Goal: Task Accomplishment & Management: Use online tool/utility

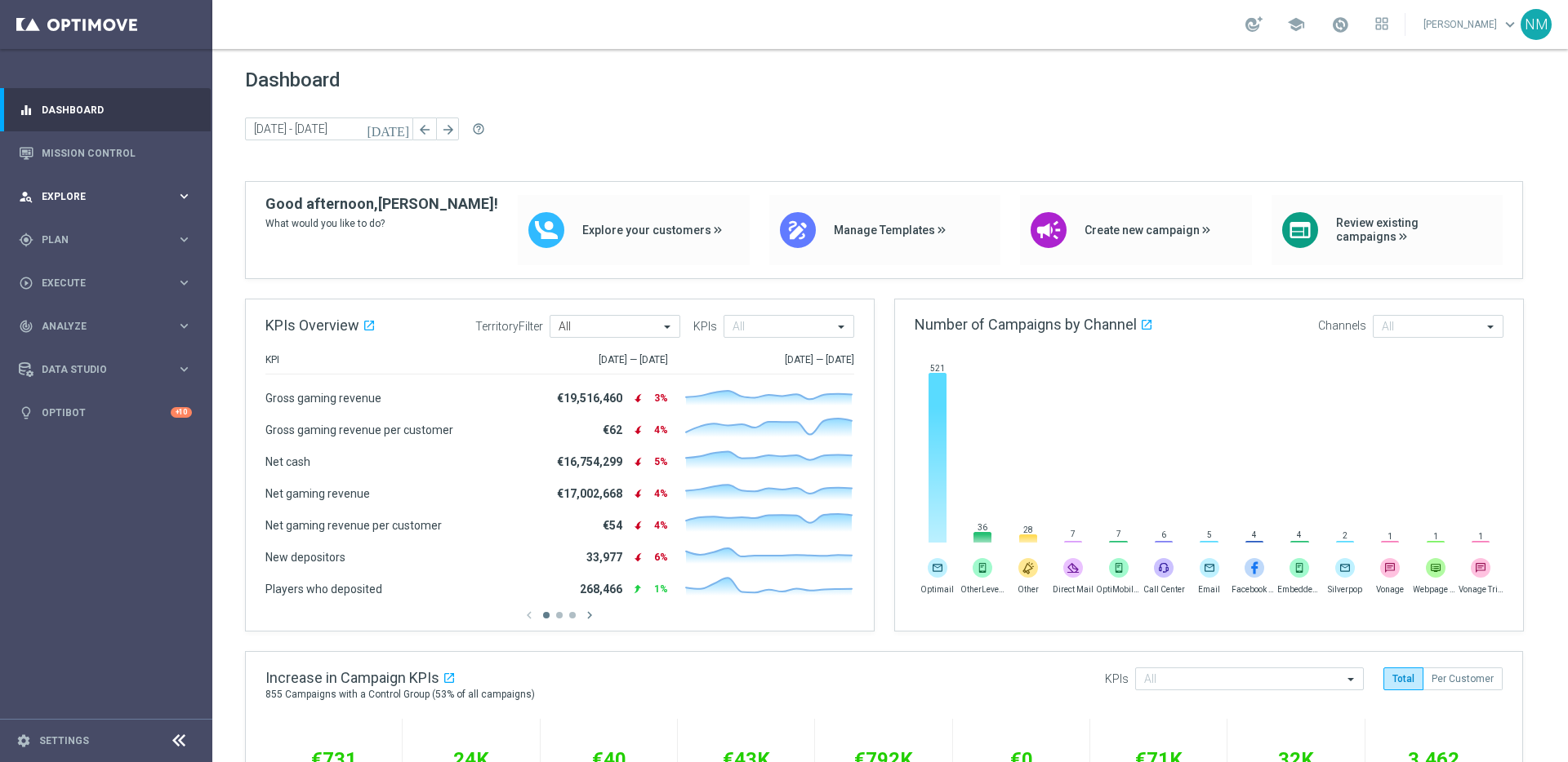
click at [127, 183] on div "person_search Explore keyboard_arrow_right" at bounding box center [106, 196] width 211 height 44
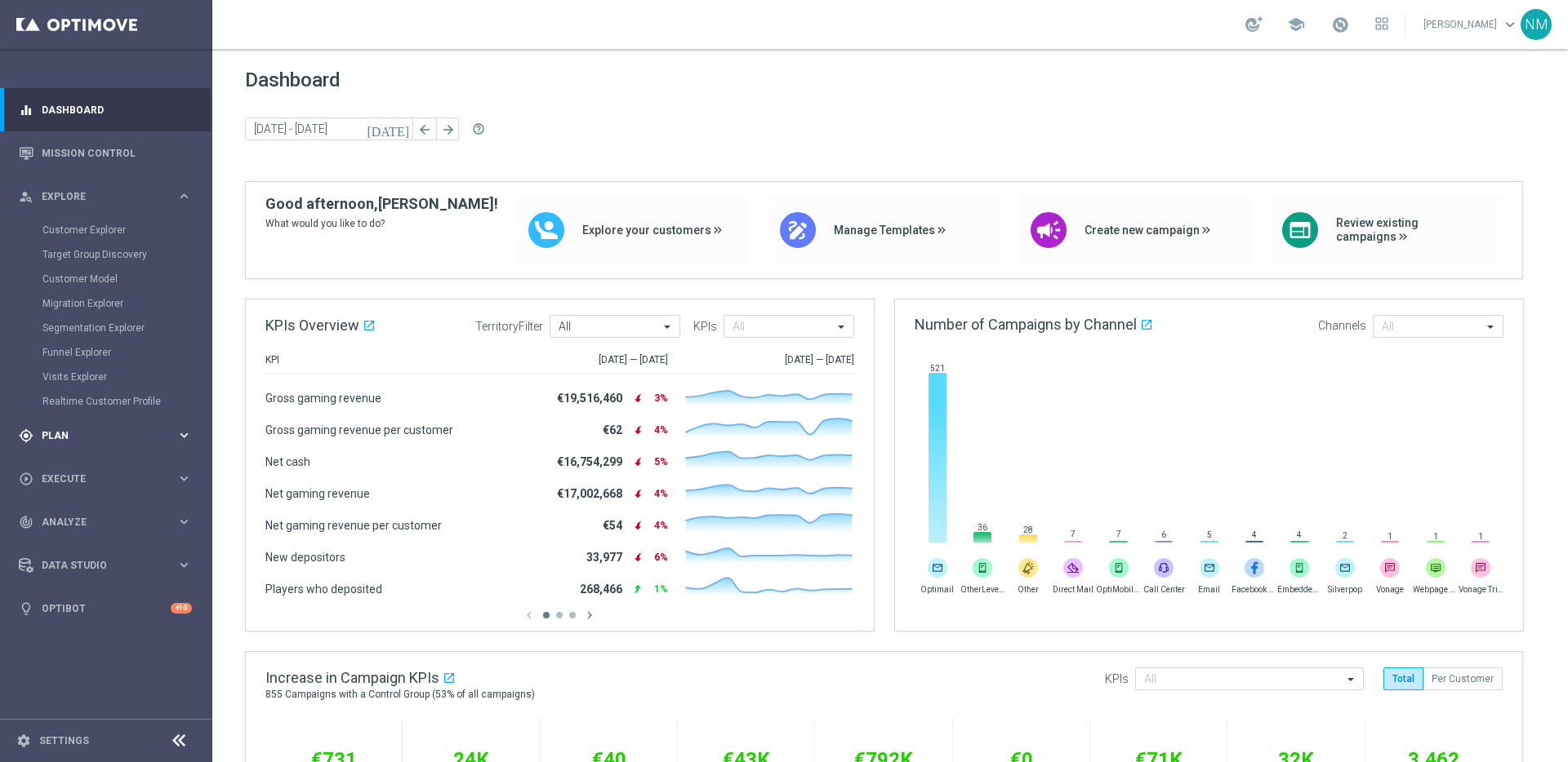
click at [78, 437] on span "Plan" at bounding box center [108, 436] width 135 height 10
click at [94, 314] on accordion "Templates keyboard_arrow_right Optimail OptiMobile In-App OptiMobile Push Embed…" at bounding box center [127, 321] width 169 height 24
click at [92, 320] on span "Templates" at bounding box center [102, 322] width 117 height 10
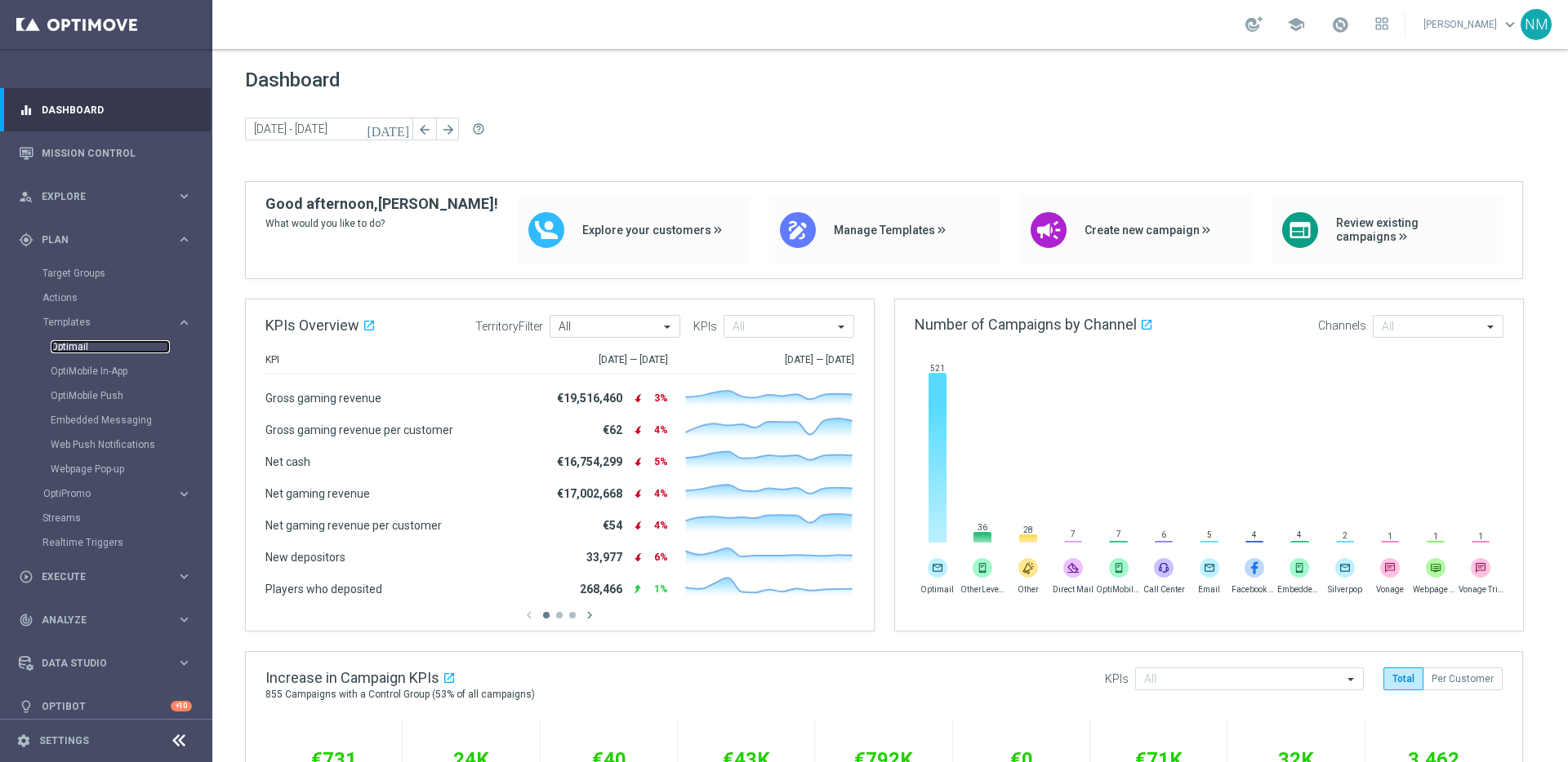
click at [82, 342] on link "Optimail" at bounding box center [109, 347] width 119 height 13
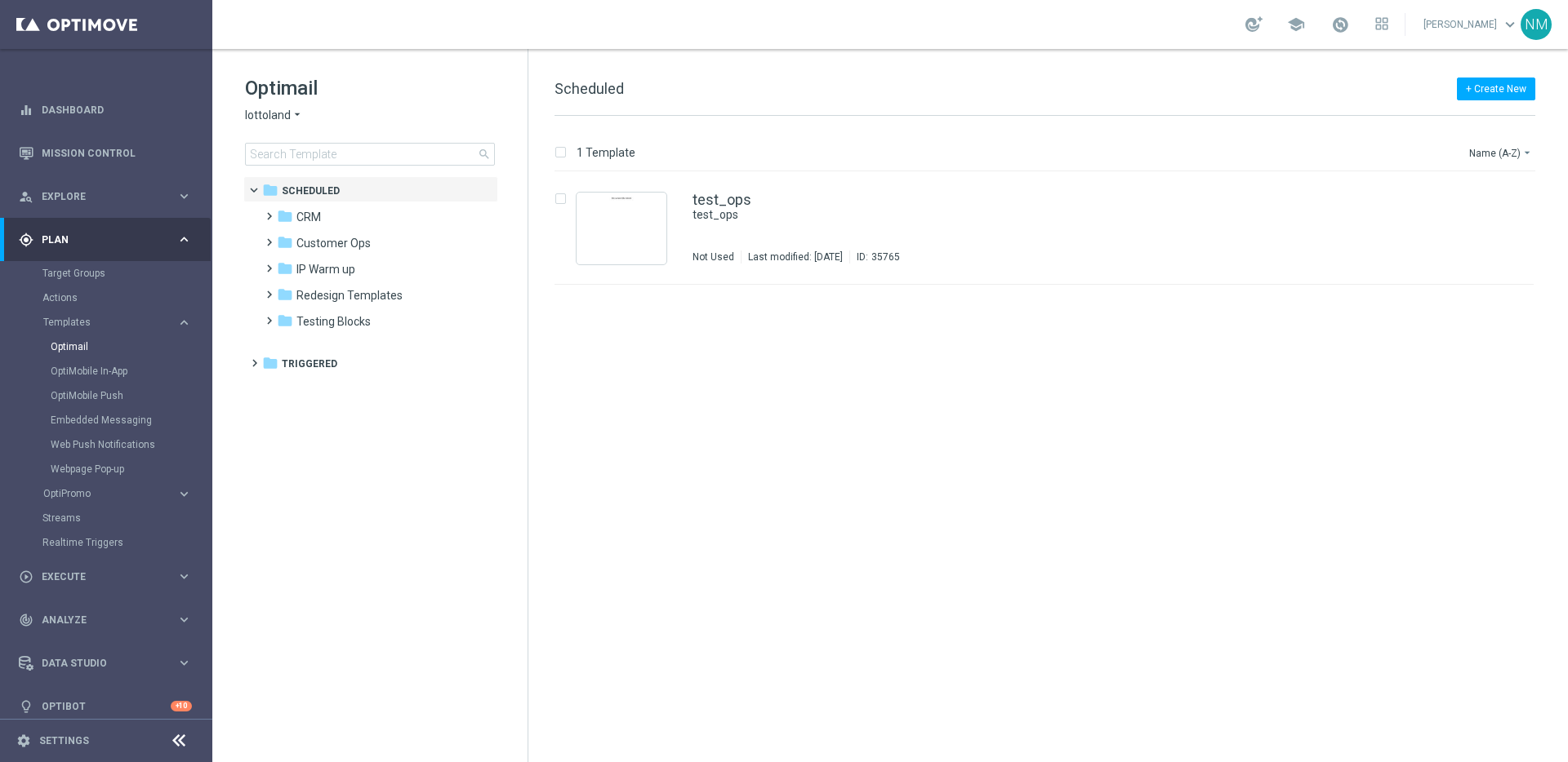
click at [284, 120] on span "lottoland" at bounding box center [267, 115] width 46 height 15
click at [398, 96] on h1 "Optimail" at bounding box center [370, 88] width 250 height 26
click at [264, 290] on span at bounding box center [266, 287] width 8 height 7
click at [321, 321] on span "CRM Templates Summer 2025" at bounding box center [389, 321] width 154 height 15
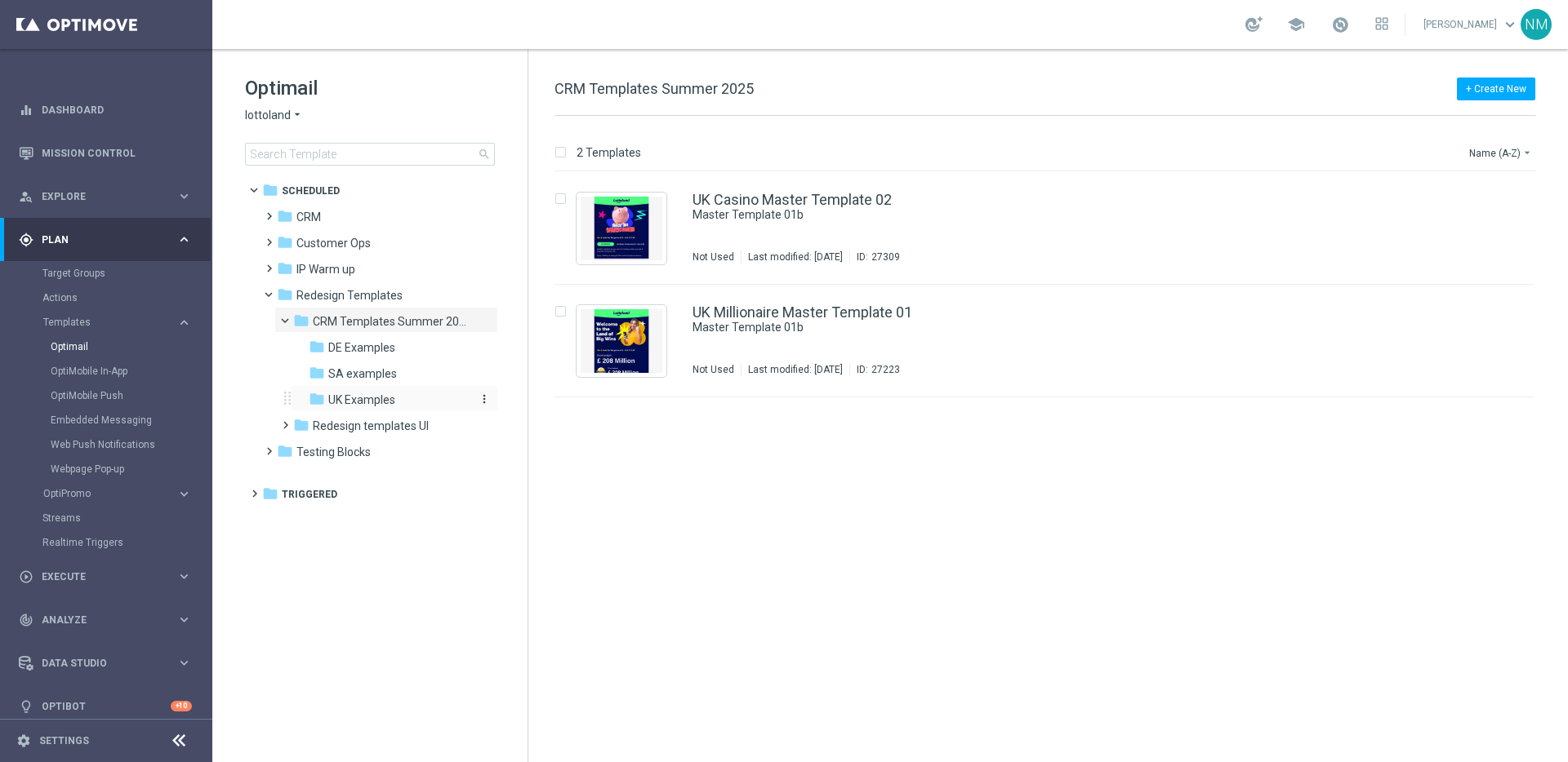
click at [346, 396] on span "UK Examples" at bounding box center [361, 400] width 67 height 15
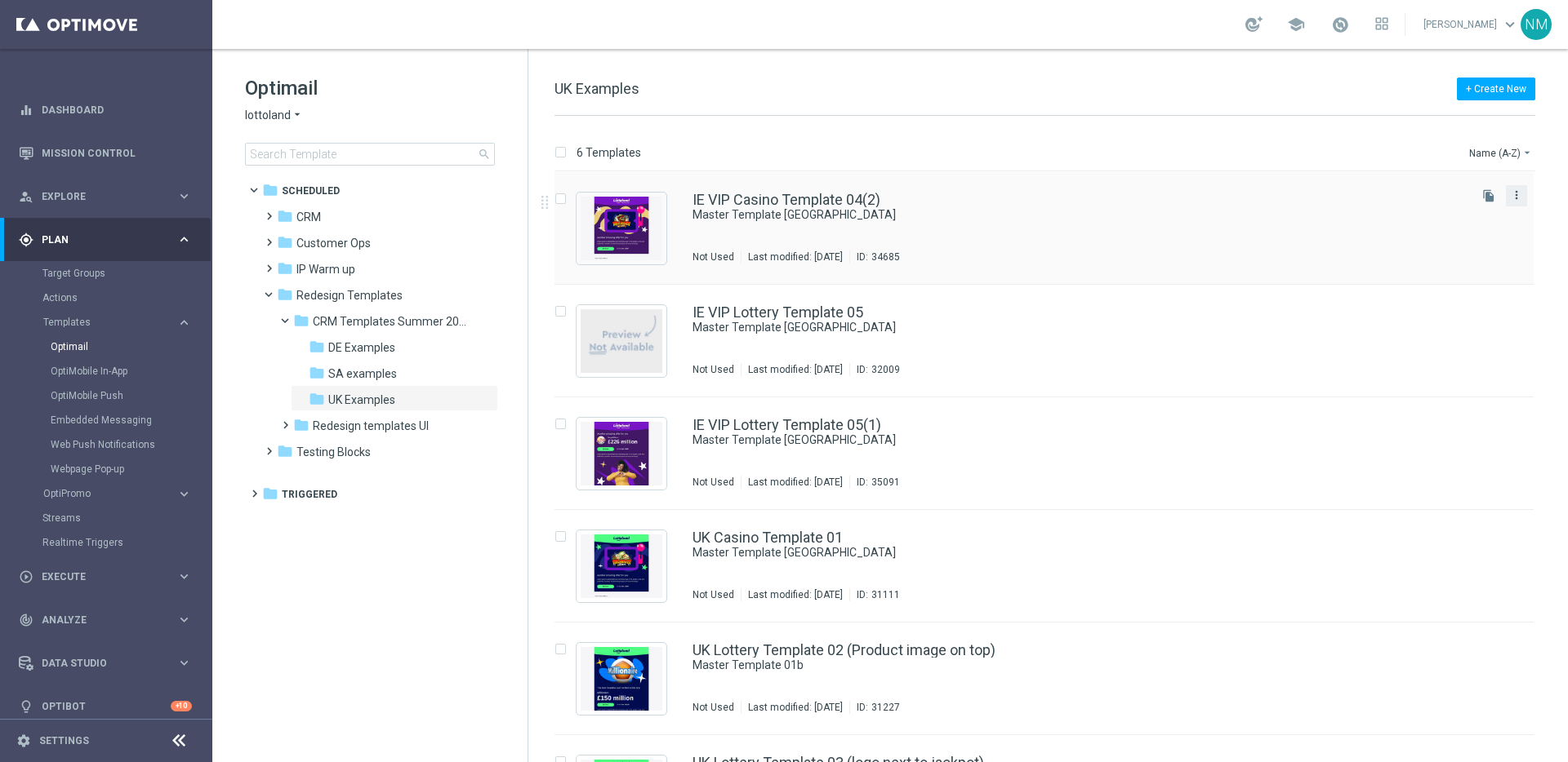
click at [1517, 191] on icon "more_vert" at bounding box center [1516, 195] width 13 height 13
click at [1429, 211] on div "Move" at bounding box center [1448, 213] width 99 height 12
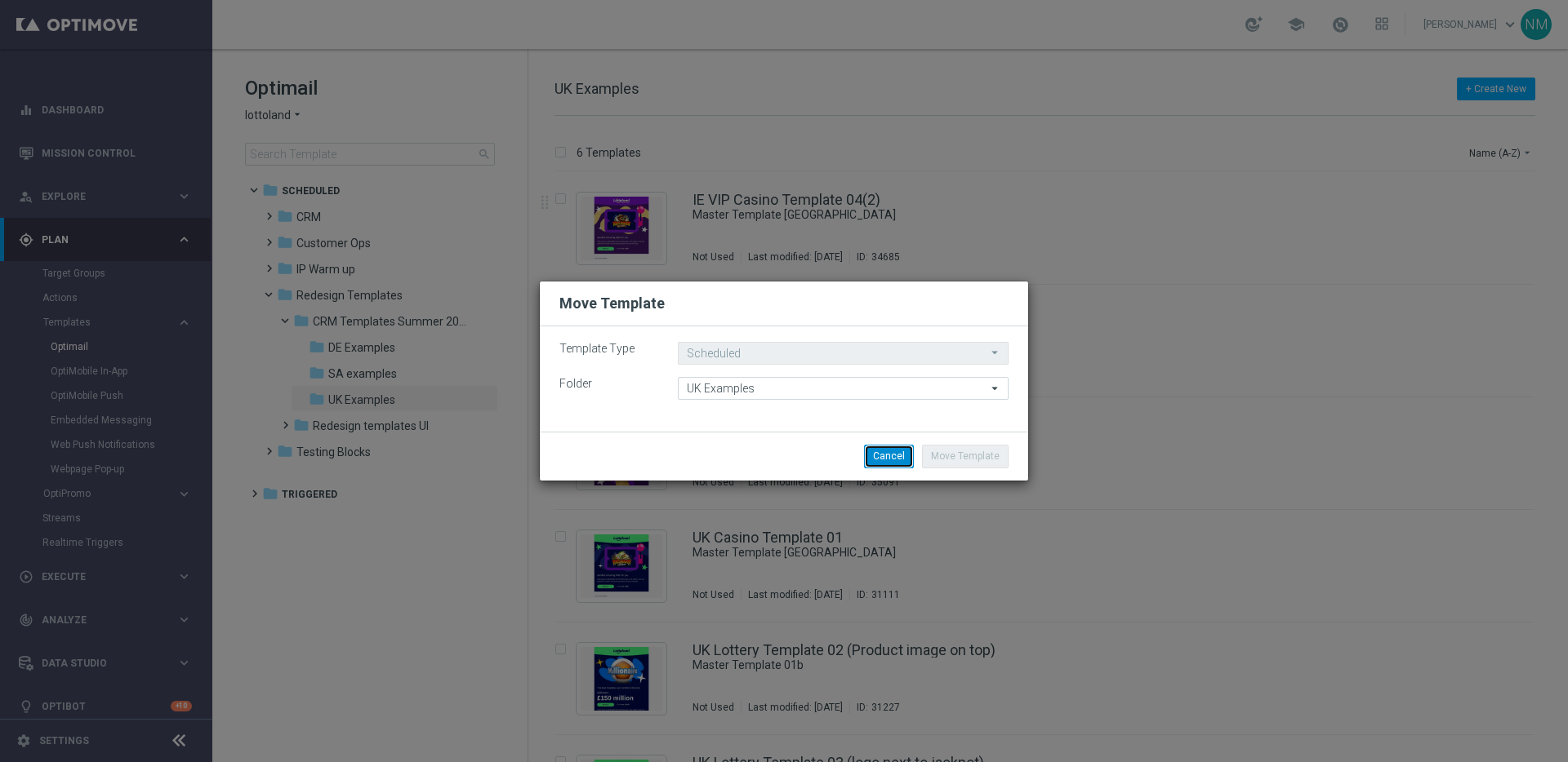
click at [913, 457] on button "Cancel" at bounding box center [888, 457] width 49 height 23
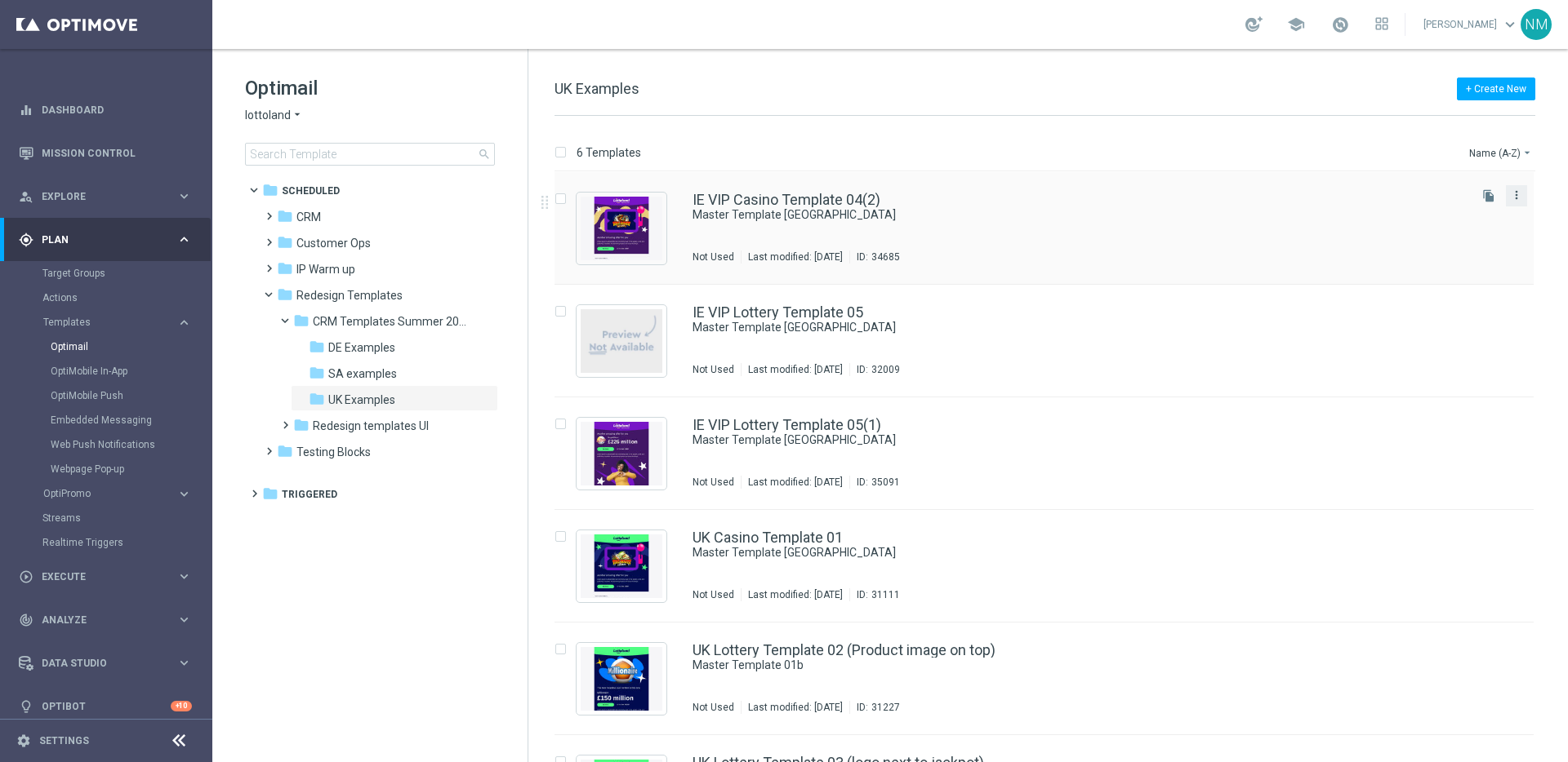
click at [1514, 200] on icon "more_vert" at bounding box center [1516, 195] width 13 height 13
click at [1402, 243] on div "drive_file_move Copy To" at bounding box center [1439, 236] width 131 height 23
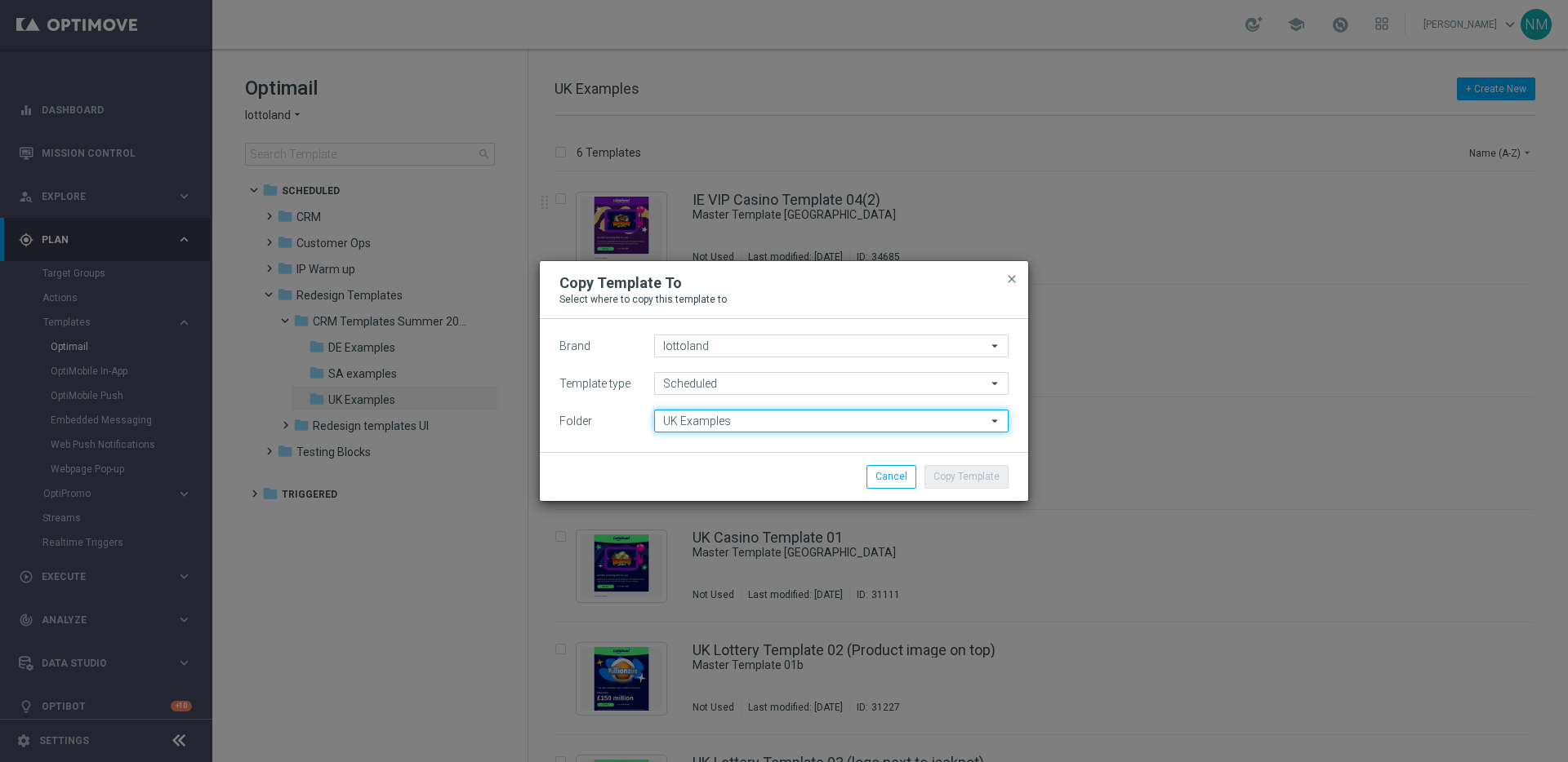
click at [690, 424] on input "UK Examples" at bounding box center [831, 421] width 354 height 23
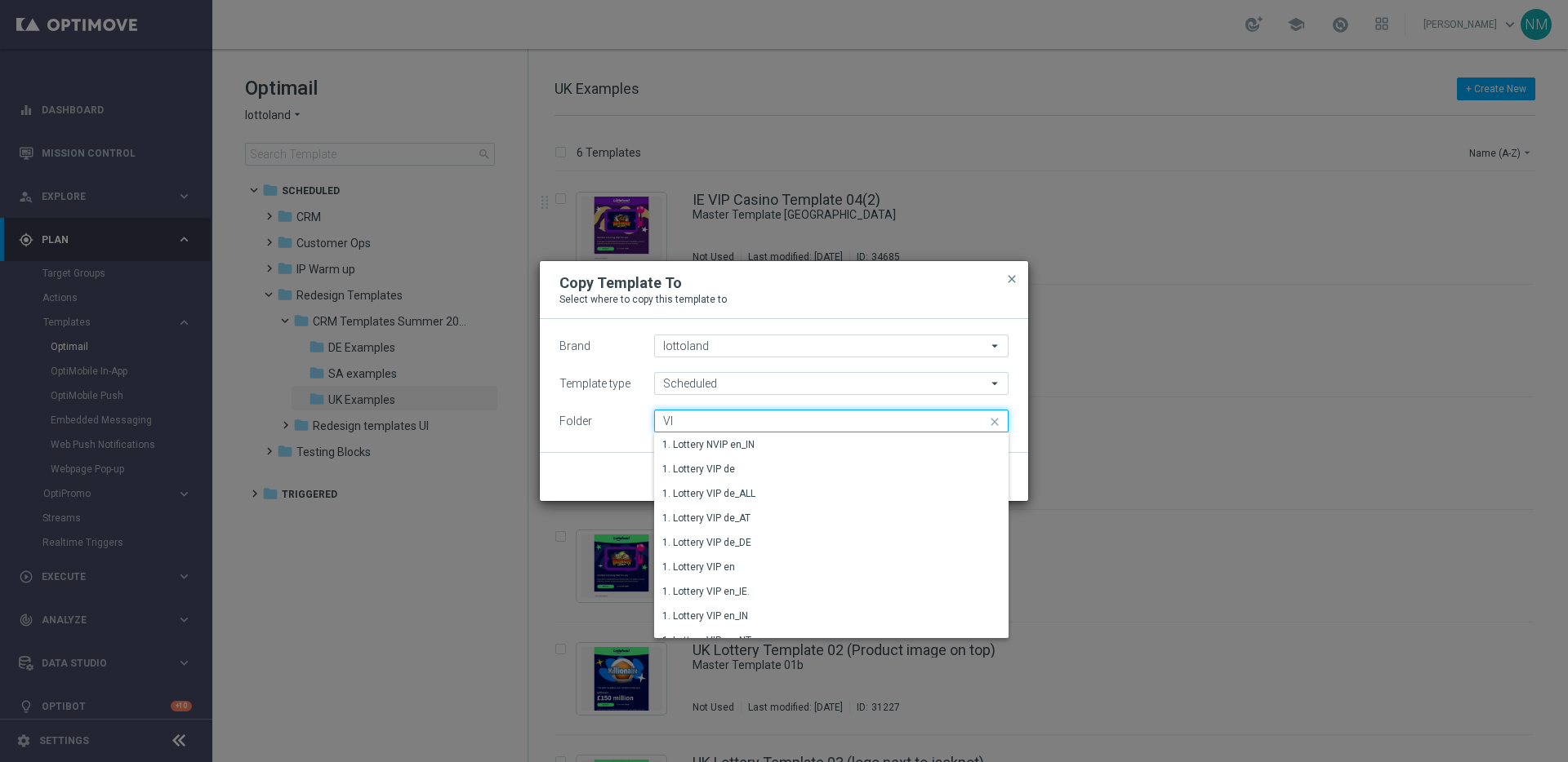
type input "V"
type input "I"
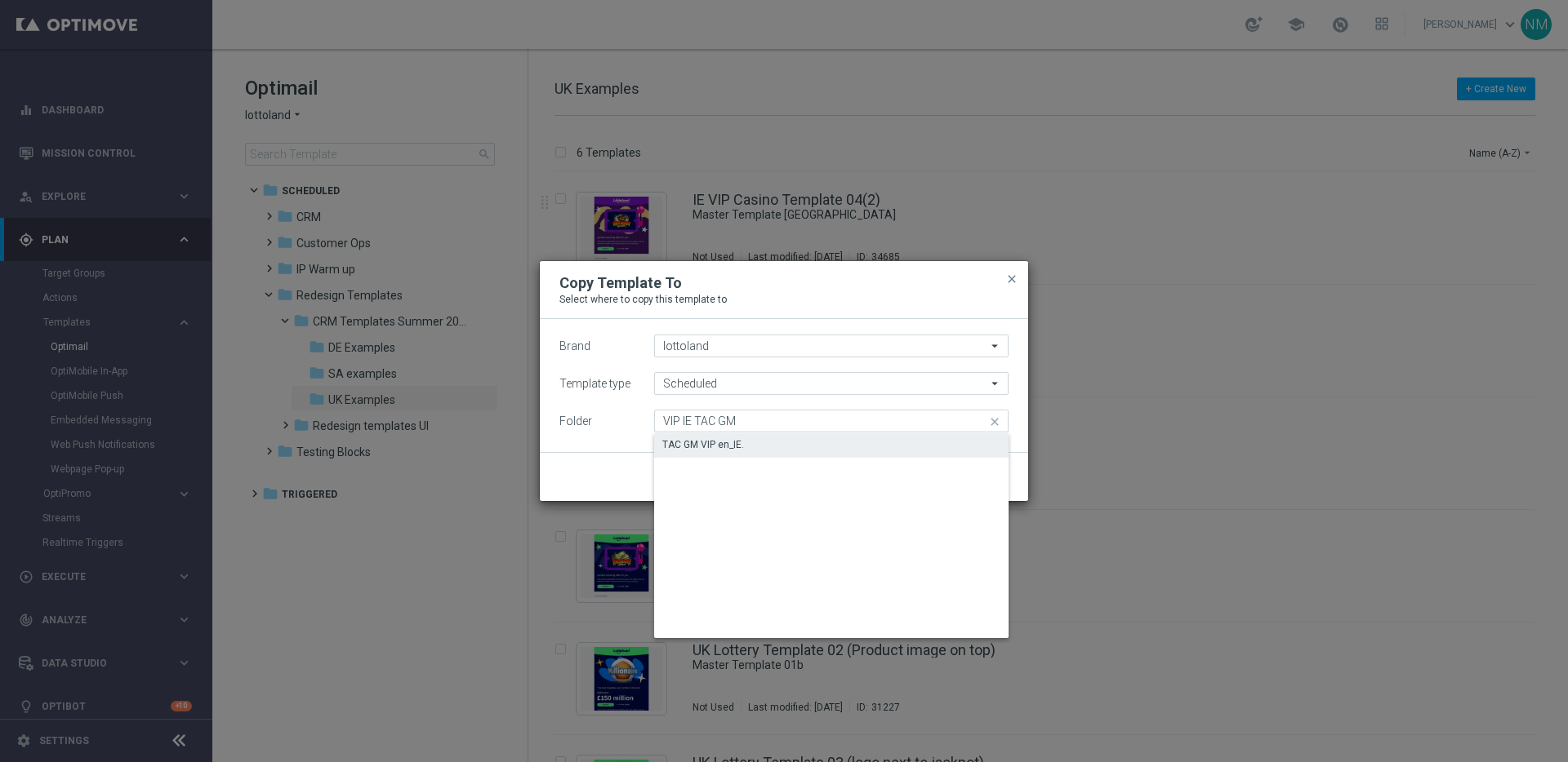
click at [730, 447] on div "TAC GM VIP en_IE." at bounding box center [703, 444] width 81 height 15
type input "TAC GM VIP en_IE."
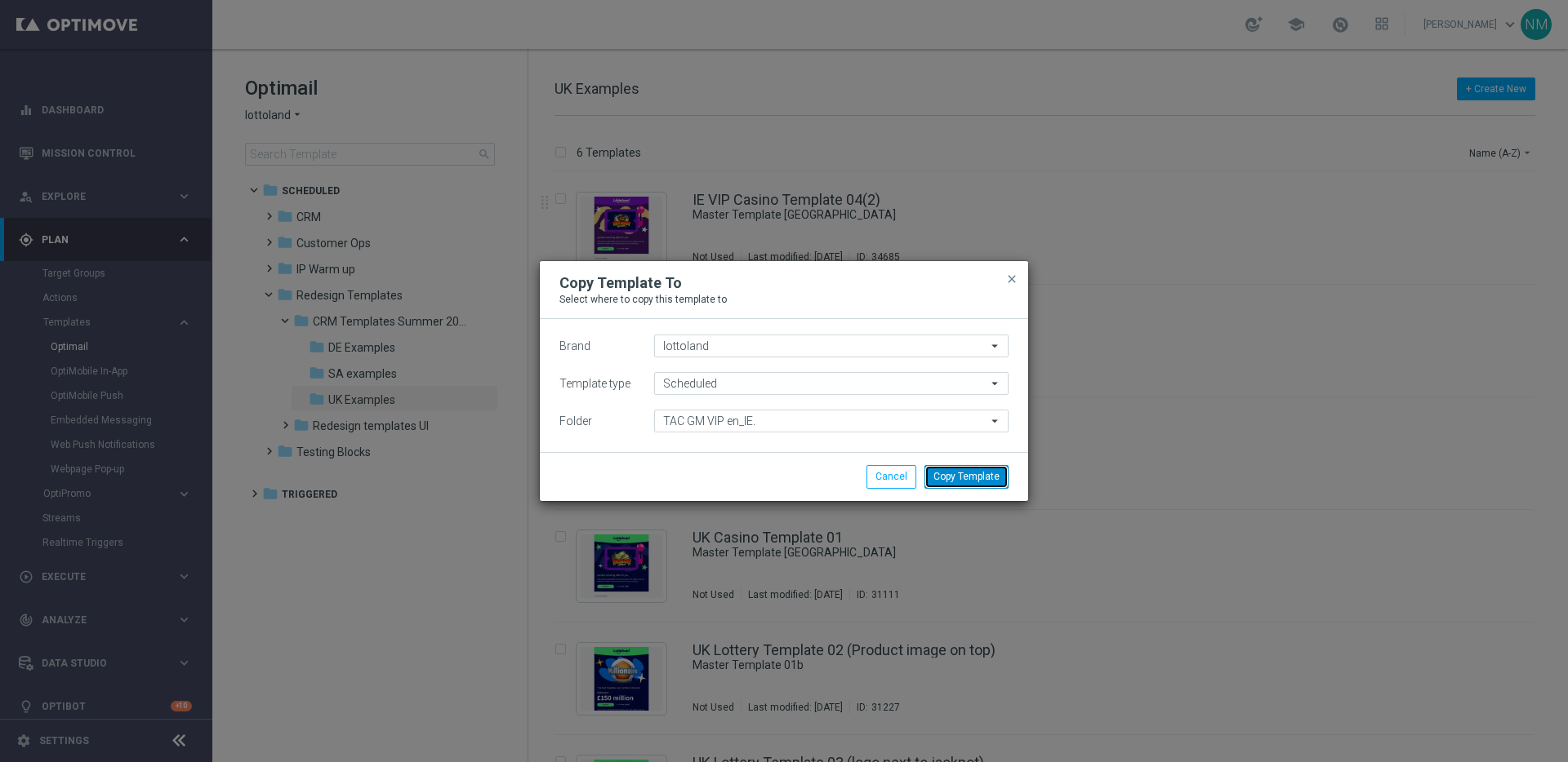
click at [949, 476] on button "Copy Template" at bounding box center [966, 477] width 84 height 23
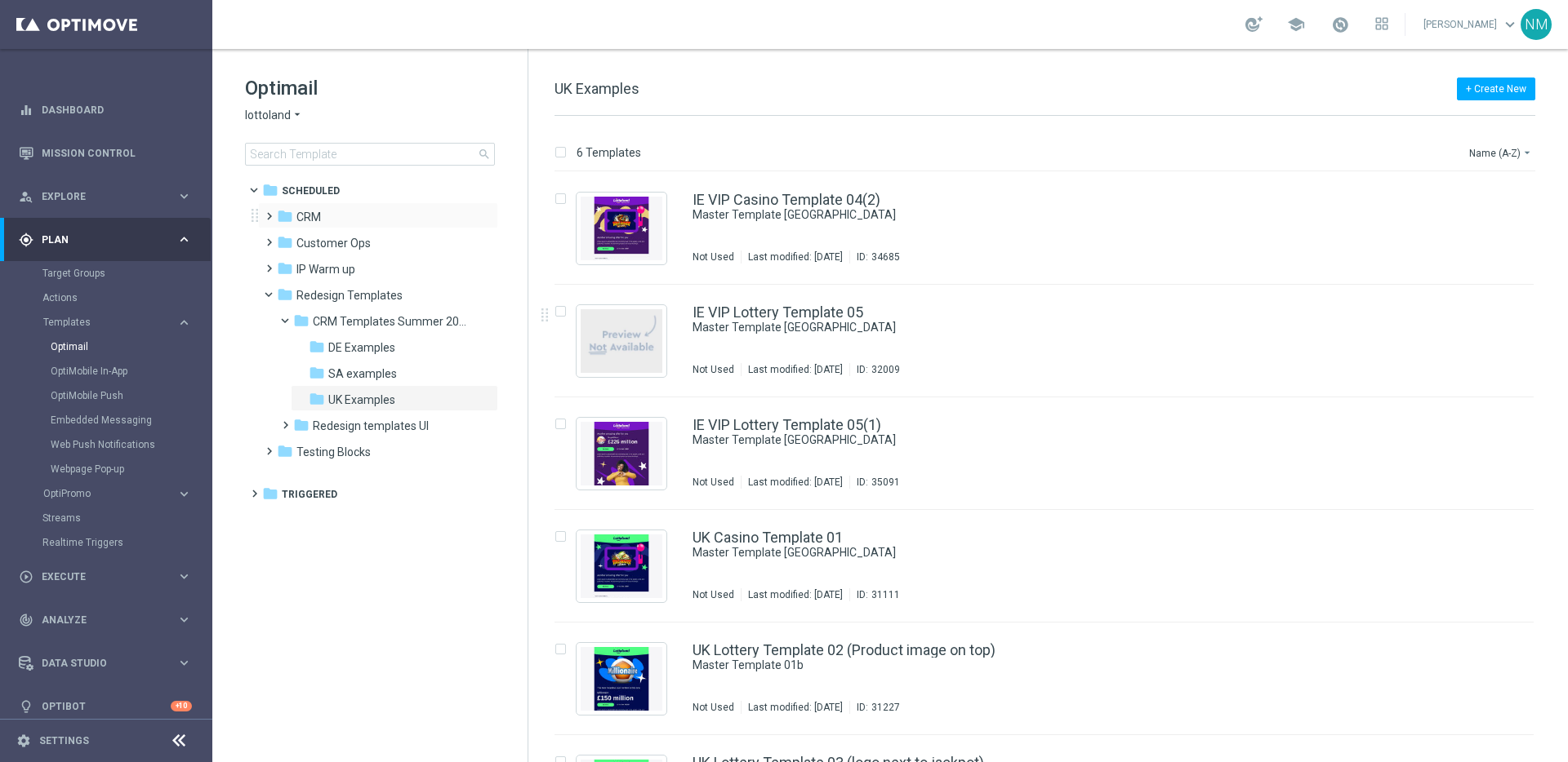
click at [269, 212] on span at bounding box center [266, 208] width 8 height 7
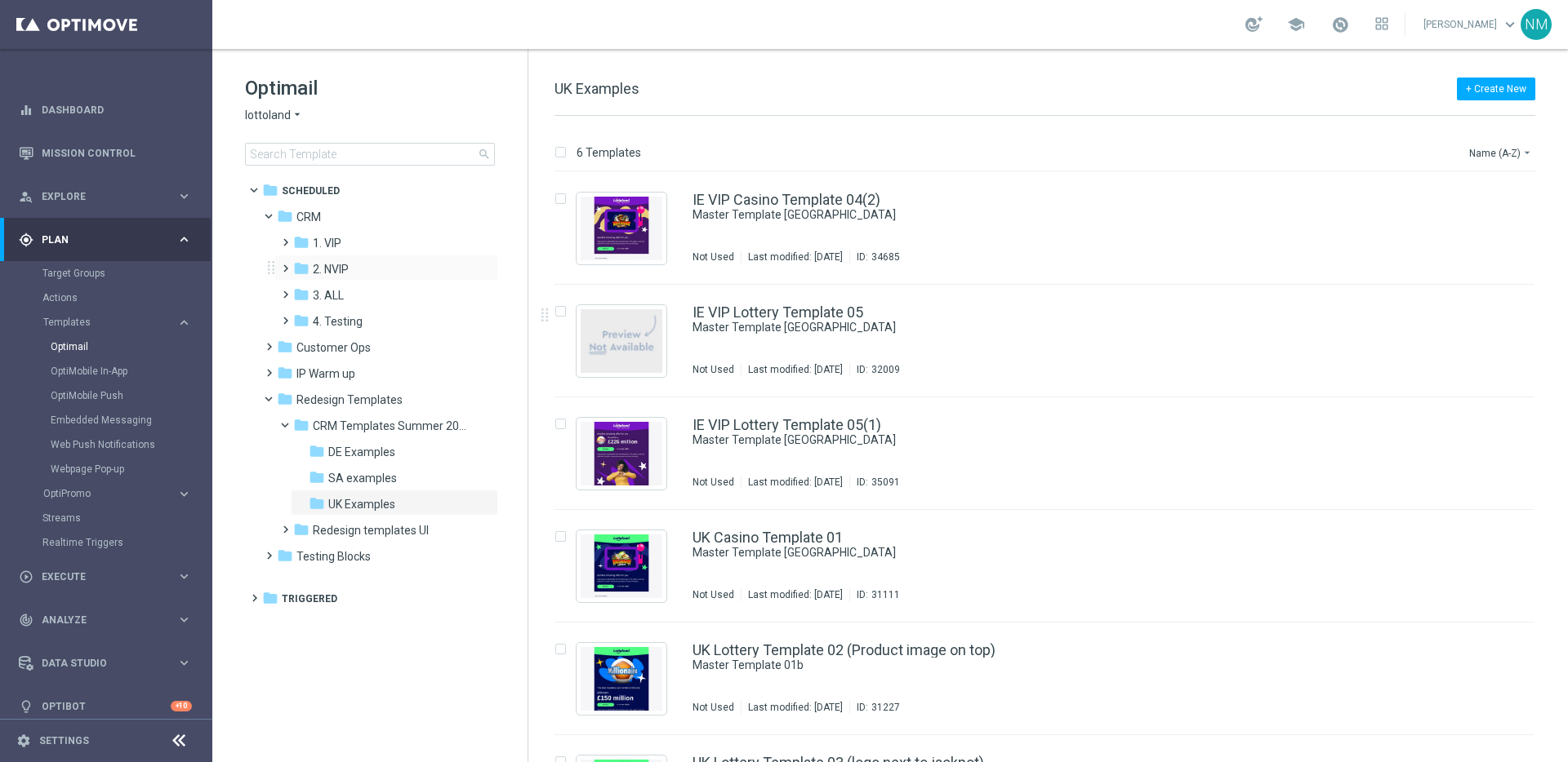
click at [284, 264] on span at bounding box center [283, 260] width 8 height 7
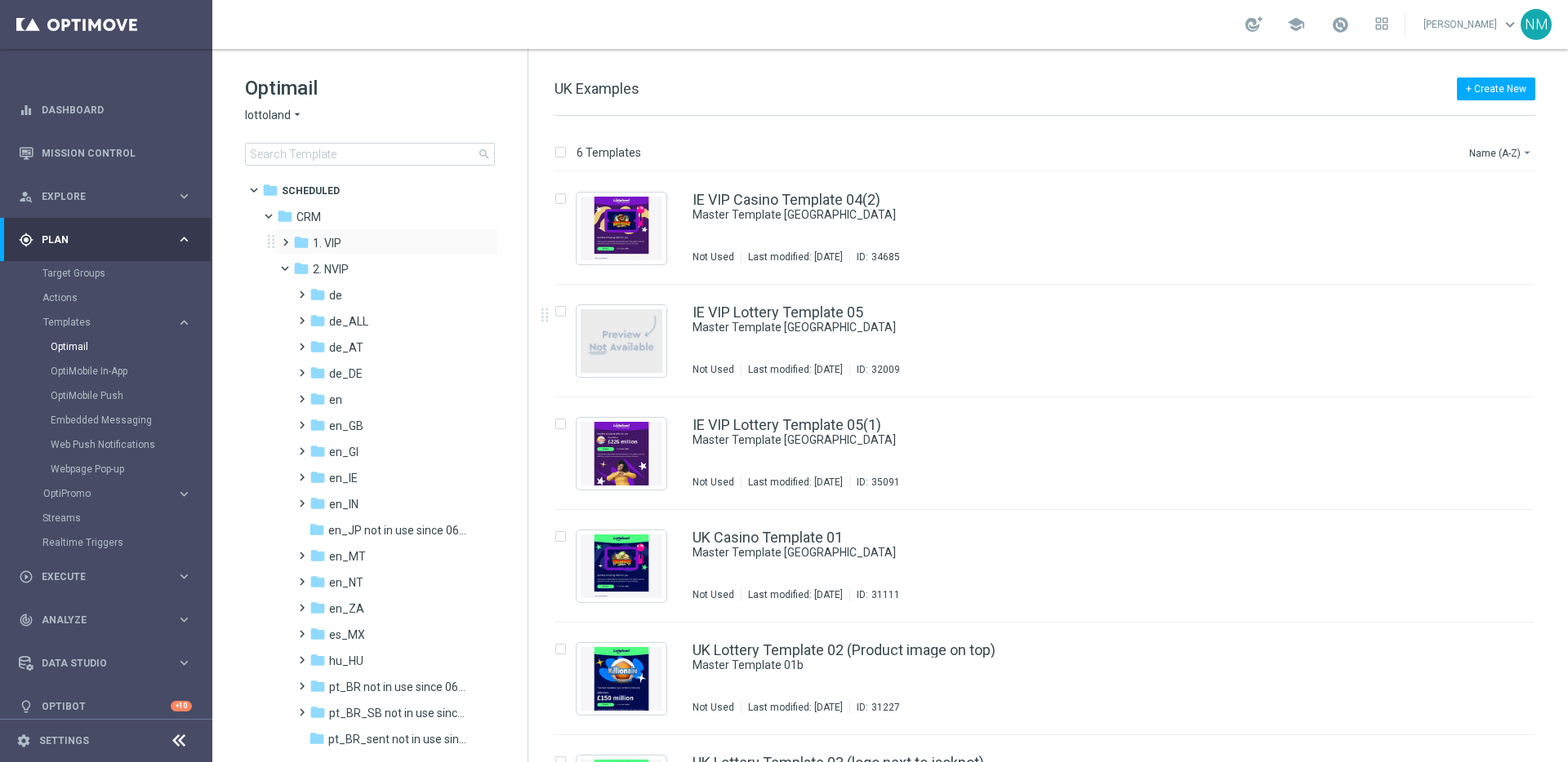
click at [285, 238] on span at bounding box center [283, 234] width 8 height 7
click at [332, 426] on span "en_IE." at bounding box center [345, 426] width 31 height 15
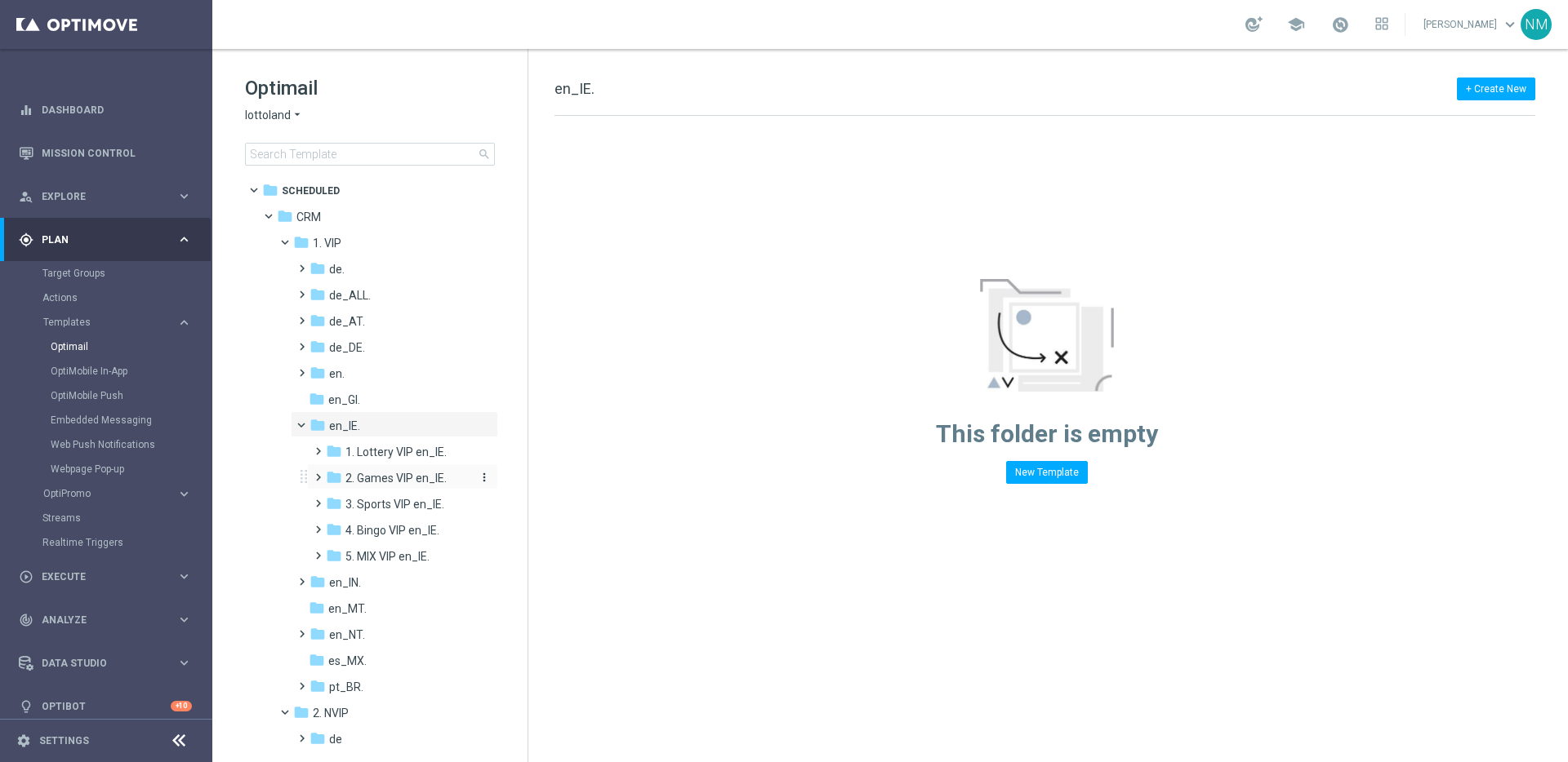
click at [395, 478] on span "2. Games VIP en_IE." at bounding box center [396, 477] width 102 height 15
click at [387, 529] on span "TAC GM VIP en_IE." at bounding box center [409, 530] width 95 height 15
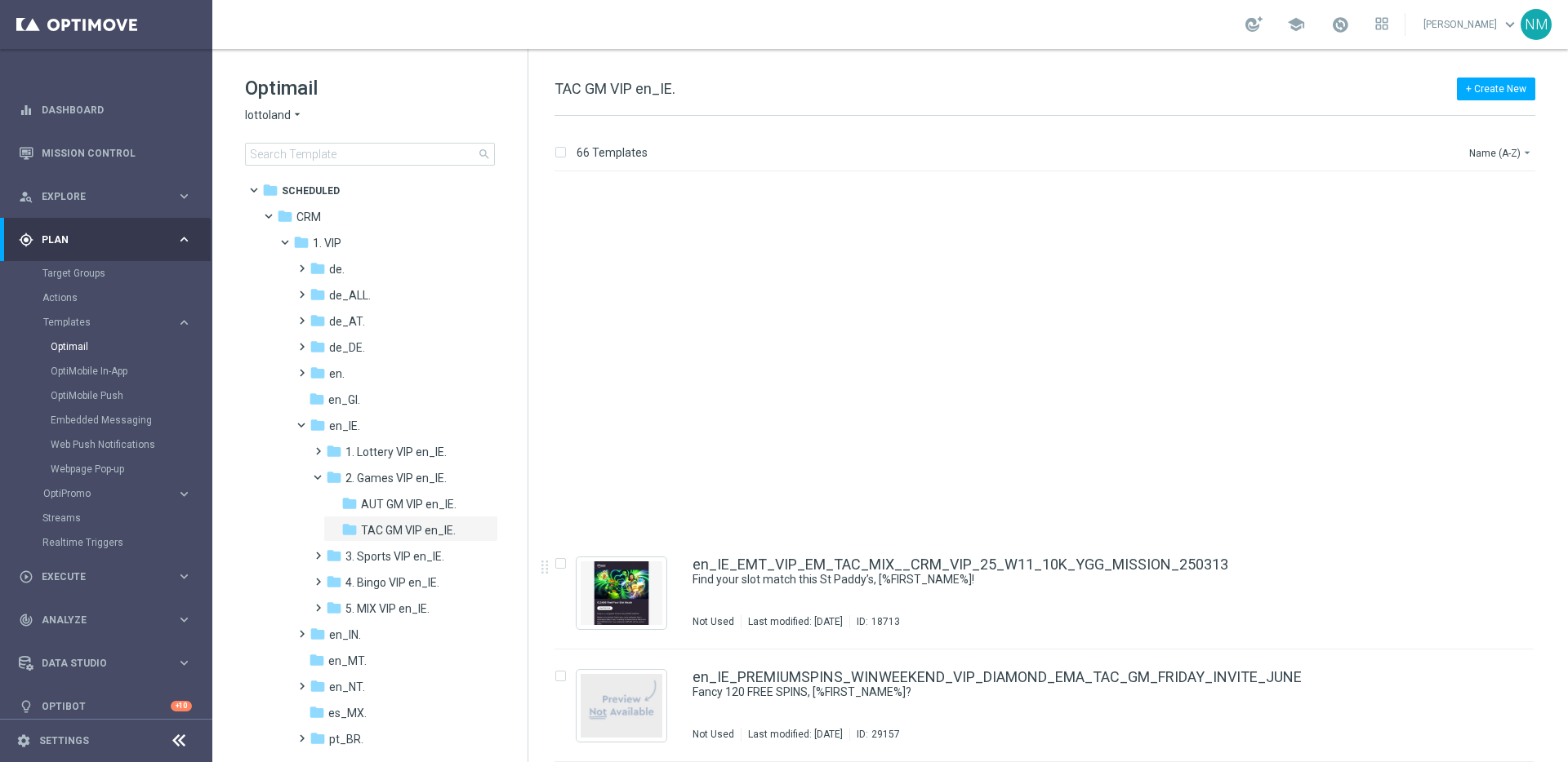
scroll to position [6845, 0]
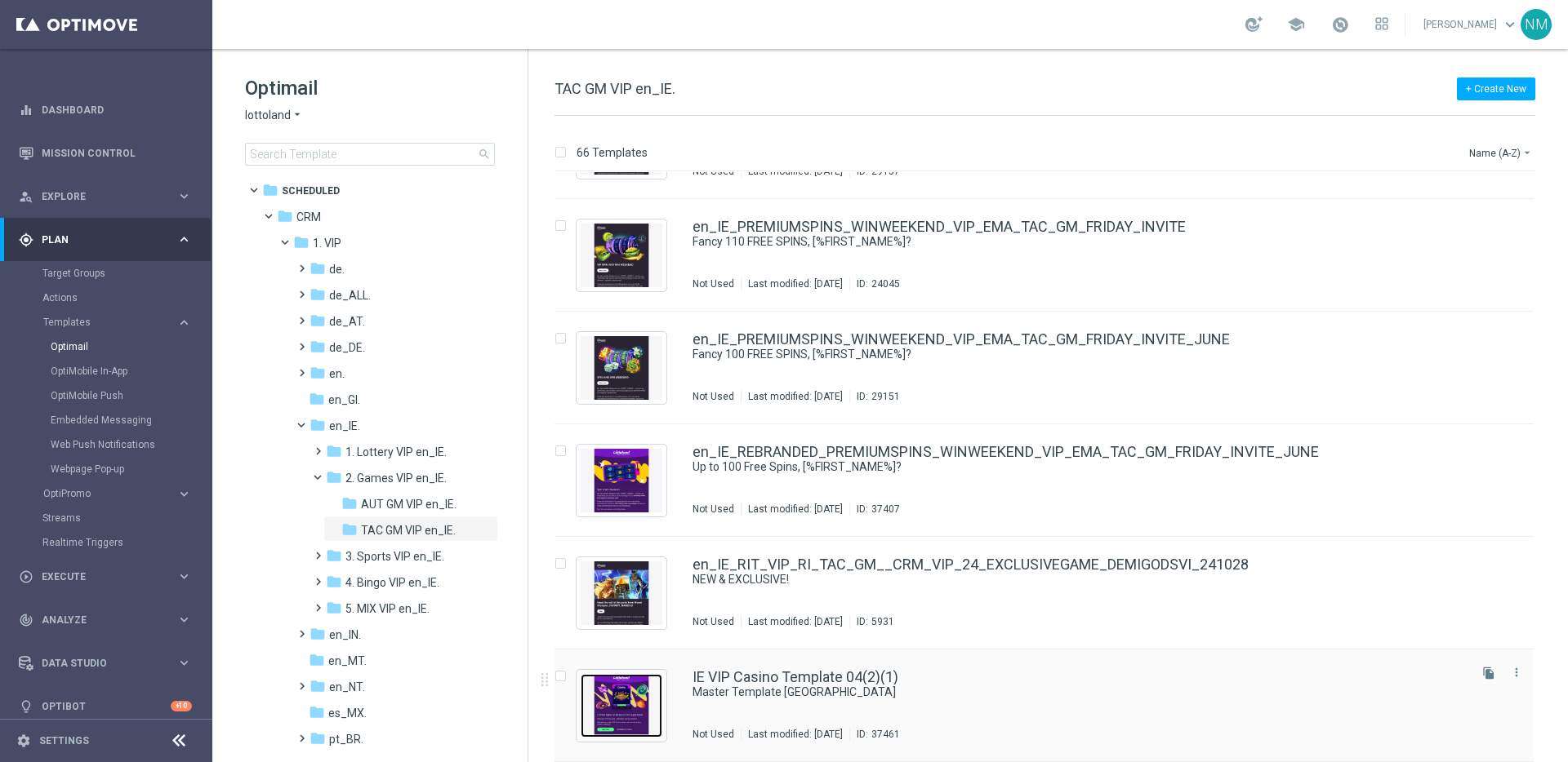
click at [659, 695] on img "Press SPACE to select this row." at bounding box center [621, 706] width 81 height 64
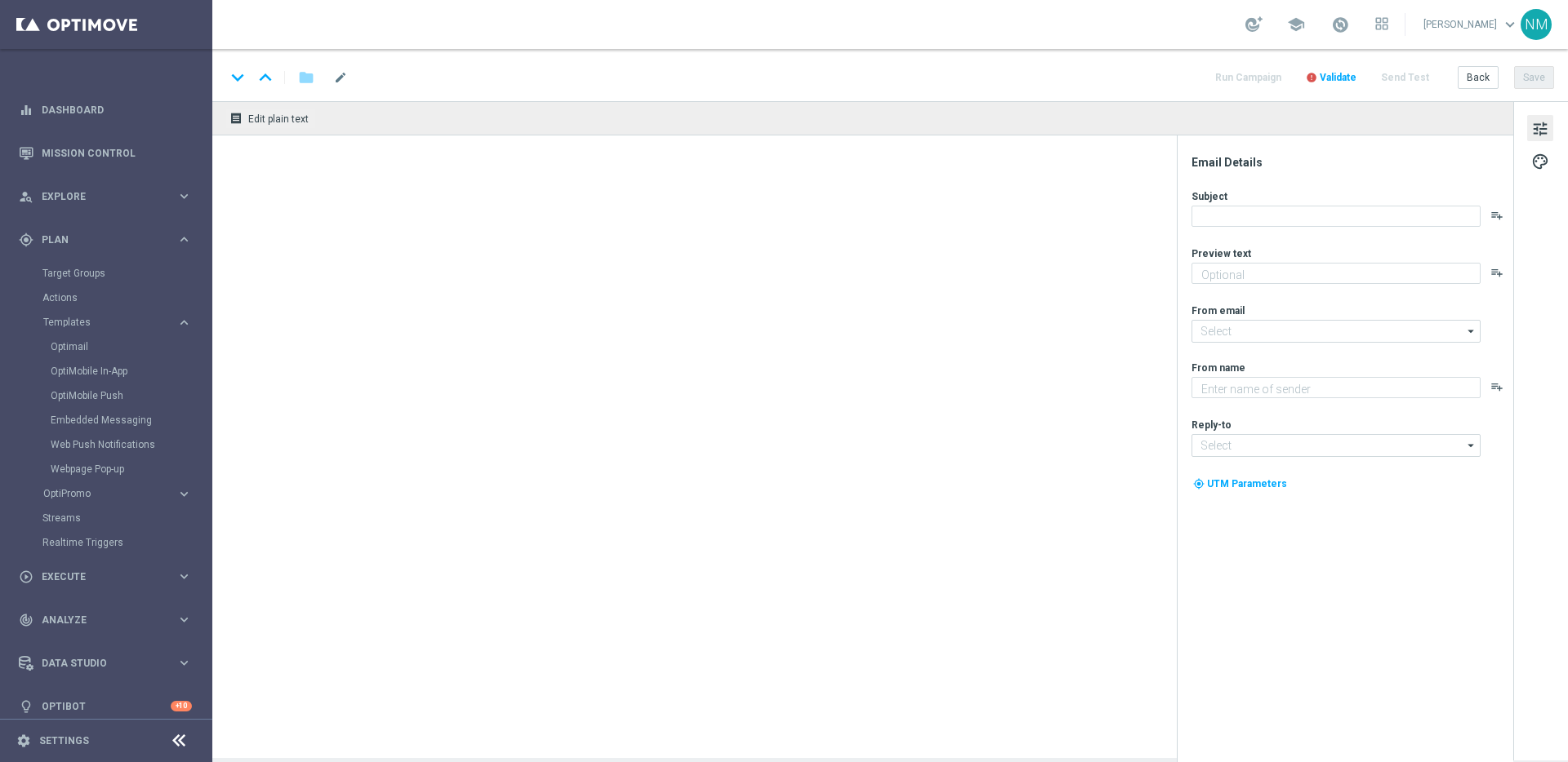
type textarea "preview text"
type input "[EMAIL_ADDRESS][DOMAIN_NAME]"
type textarea "Lottoland"
type input "[EMAIL_ADDRESS][DOMAIN_NAME]"
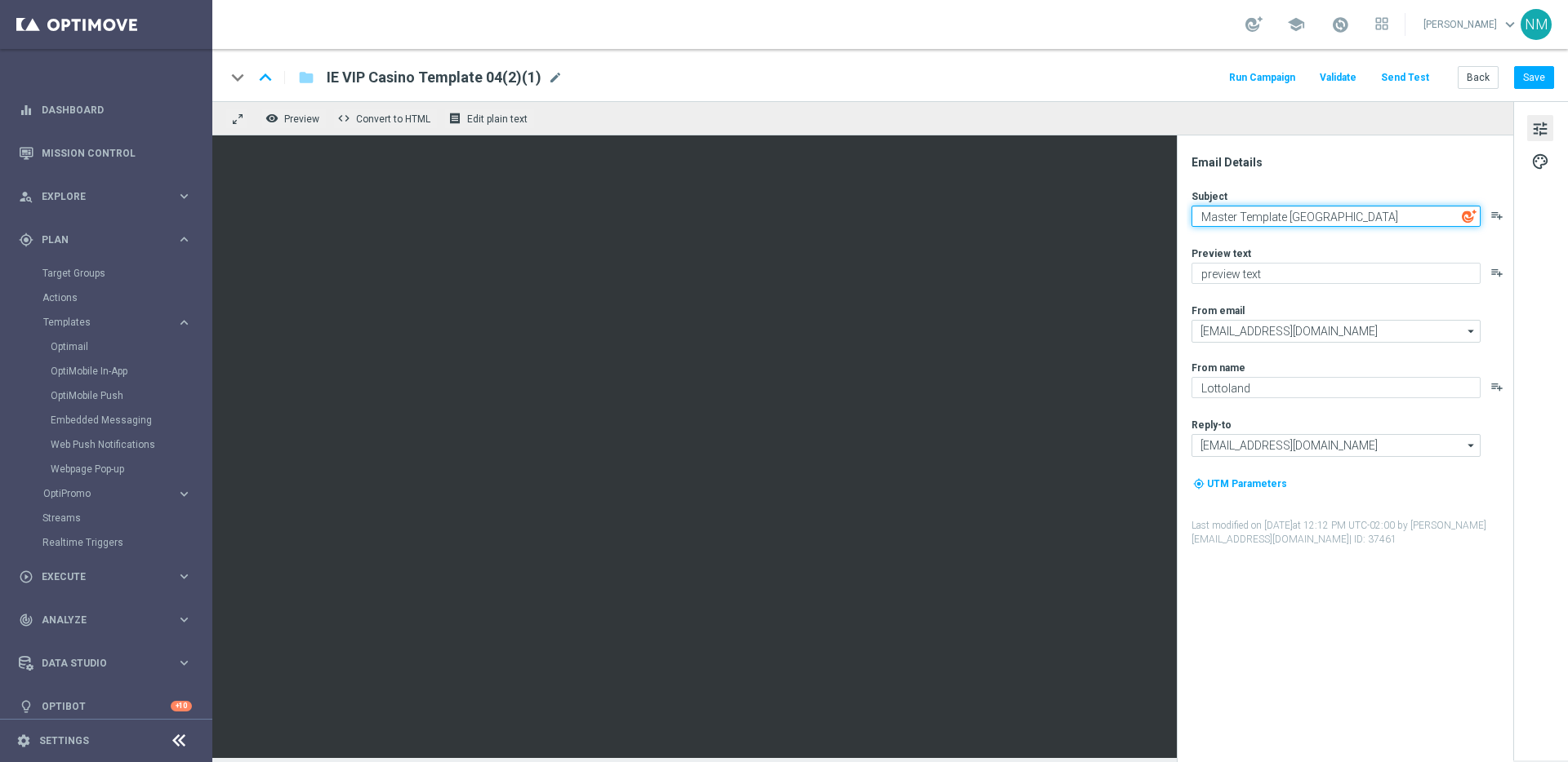
click at [1259, 215] on textarea "Master Template [GEOGRAPHIC_DATA]" at bounding box center [1336, 216] width 289 height 21
click at [511, 76] on span "IE VIP Casino Template 04(2)(1)" at bounding box center [434, 77] width 215 height 19
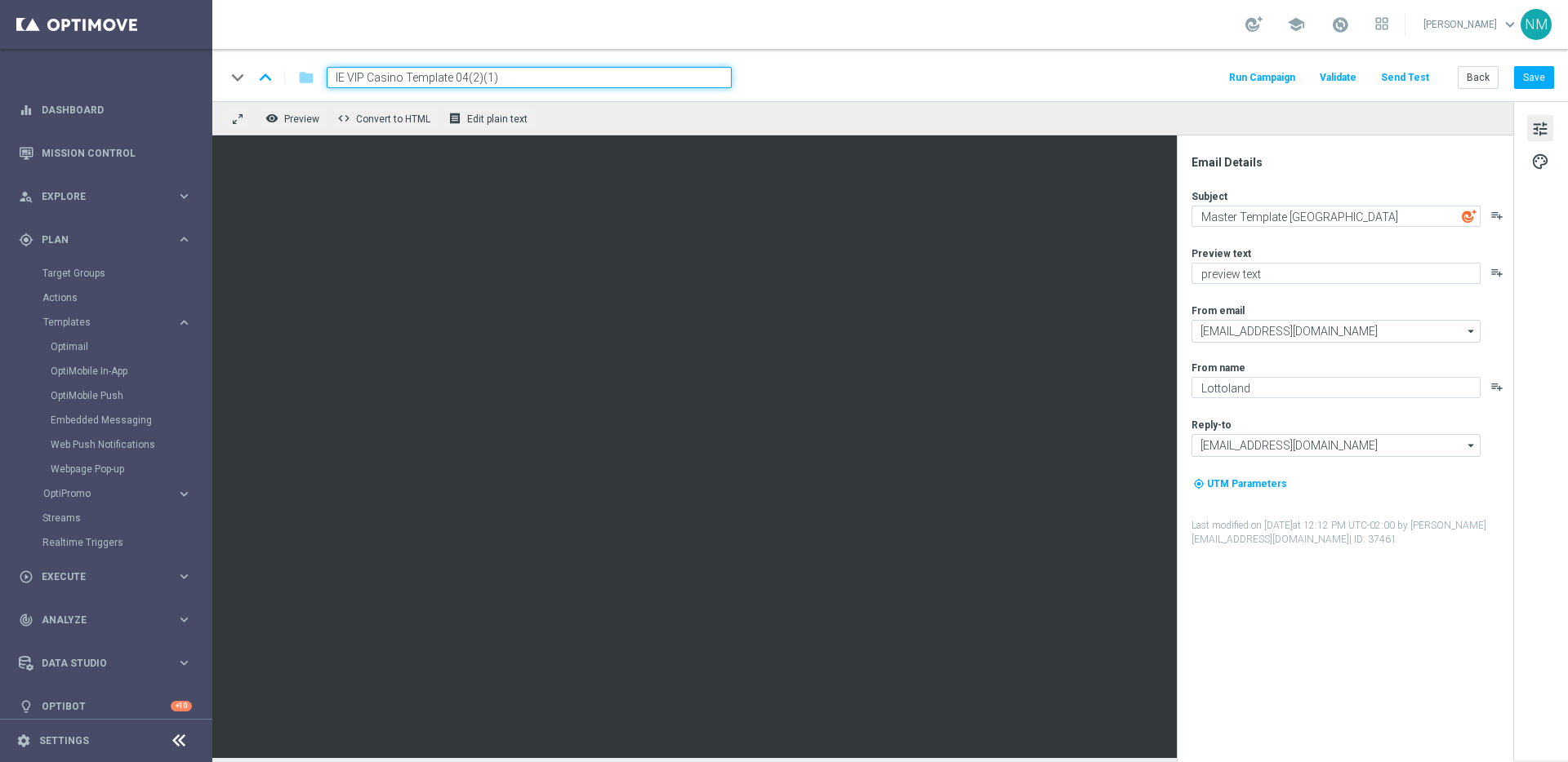
click at [533, 76] on input "IE VIP Casino Template 04(2)(1)" at bounding box center [529, 77] width 405 height 21
paste input "en_IE_W41_10FS__VIP_EMA_TAC_GM_BALANCE"
type input "en_IE_W41_10FS__VIP_EMA_TAC_GM_BALANCE"
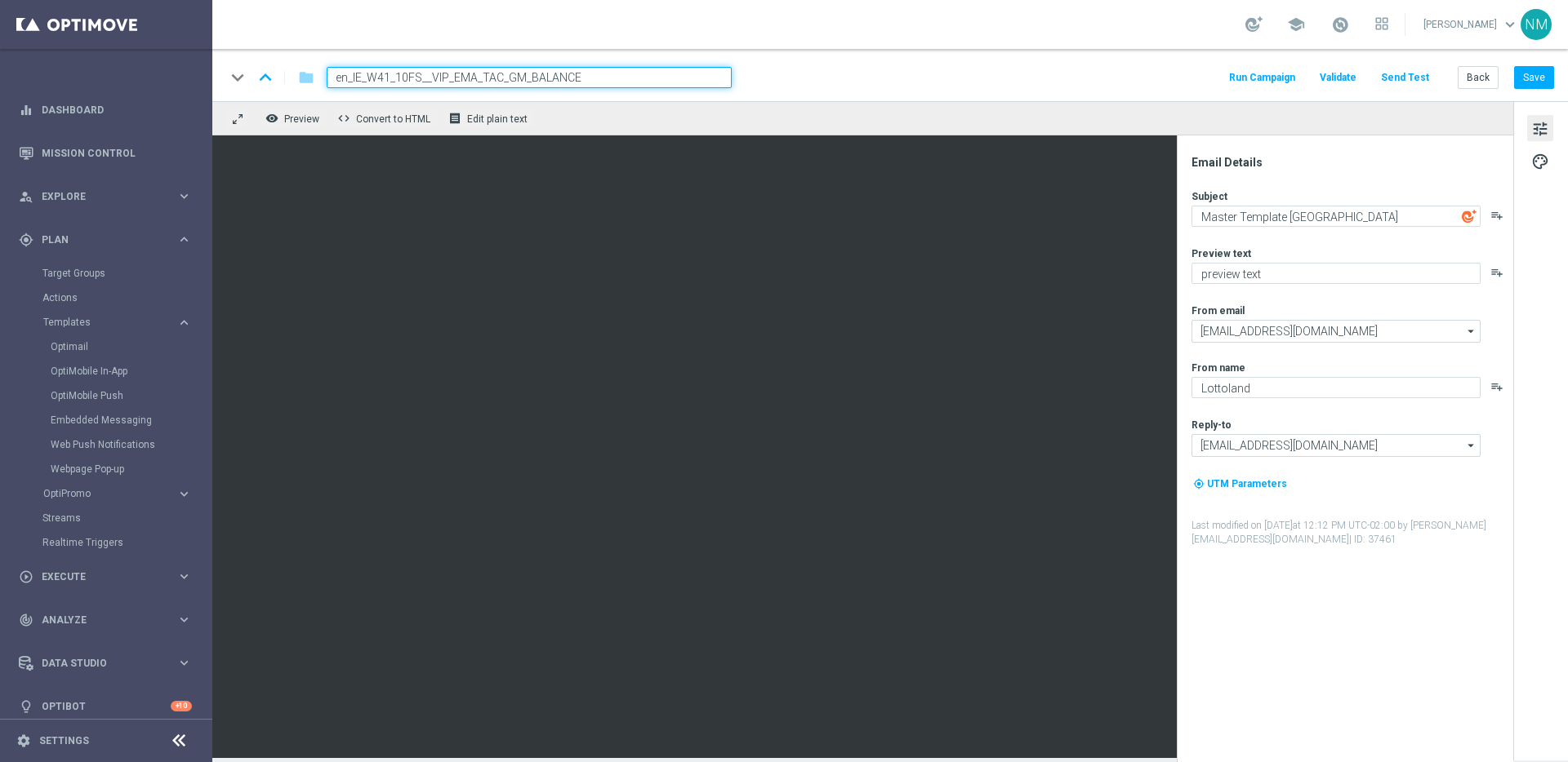
click at [818, 67] on div "keyboard_arrow_down keyboard_arrow_up folder en_IE_W41_10FS__VIP_EMA_TAC_GM_BAL…" at bounding box center [890, 77] width 1329 height 21
click at [803, 136] on iframe at bounding box center [862, 446] width 1301 height 623
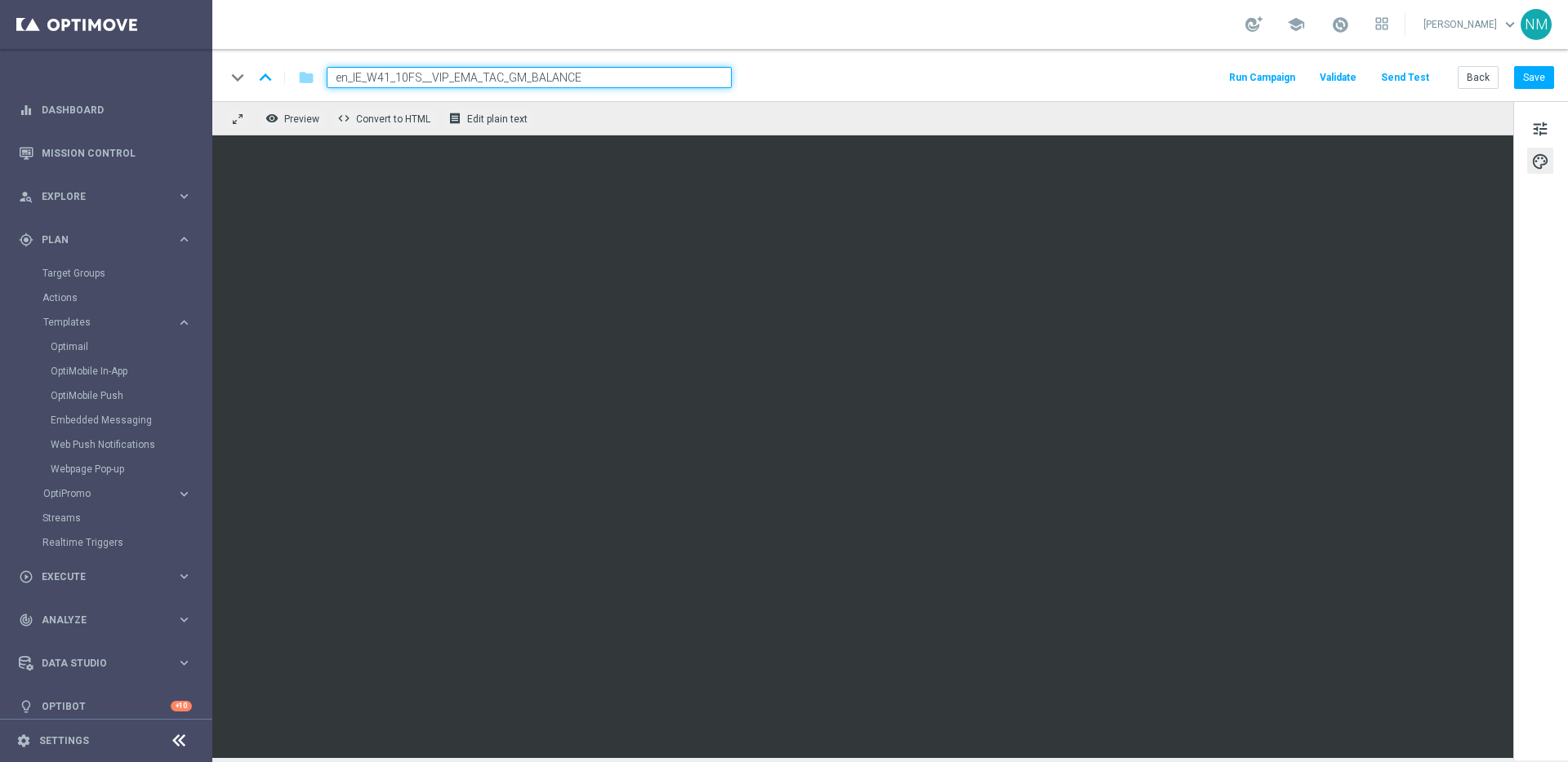
click at [673, 79] on input "en_IE_W41_10FS__VIP_EMA_TAC_GM_BALANCE" at bounding box center [529, 77] width 405 height 21
click at [774, 67] on div "keyboard_arrow_down keyboard_arrow_up folder en_IE_W41_10FS__VIP_EMA_TAC_GM_BAL…" at bounding box center [890, 77] width 1329 height 21
click at [638, 80] on input "en_IE_W41_10FS__VIP_EMA_TAC_GM_BALANCE" at bounding box center [529, 77] width 405 height 21
drag, startPoint x: 856, startPoint y: 107, endPoint x: 987, endPoint y: 108, distance: 131.0
click at [858, 107] on div "remove_red_eye Preview code Convert to HTML receipt Edit plain text" at bounding box center [862, 118] width 1301 height 34
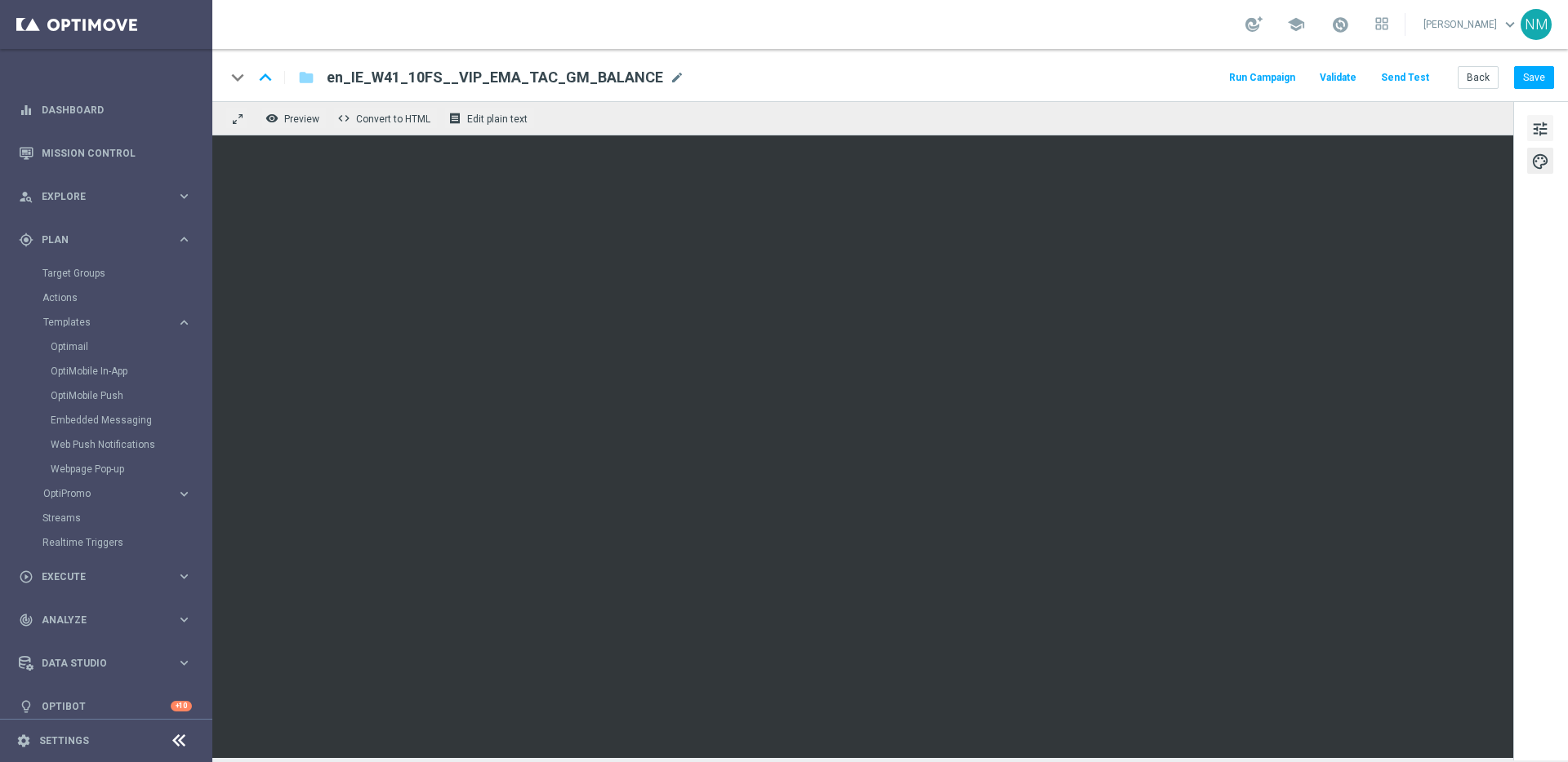
click at [1536, 130] on span "tune" at bounding box center [1540, 129] width 18 height 21
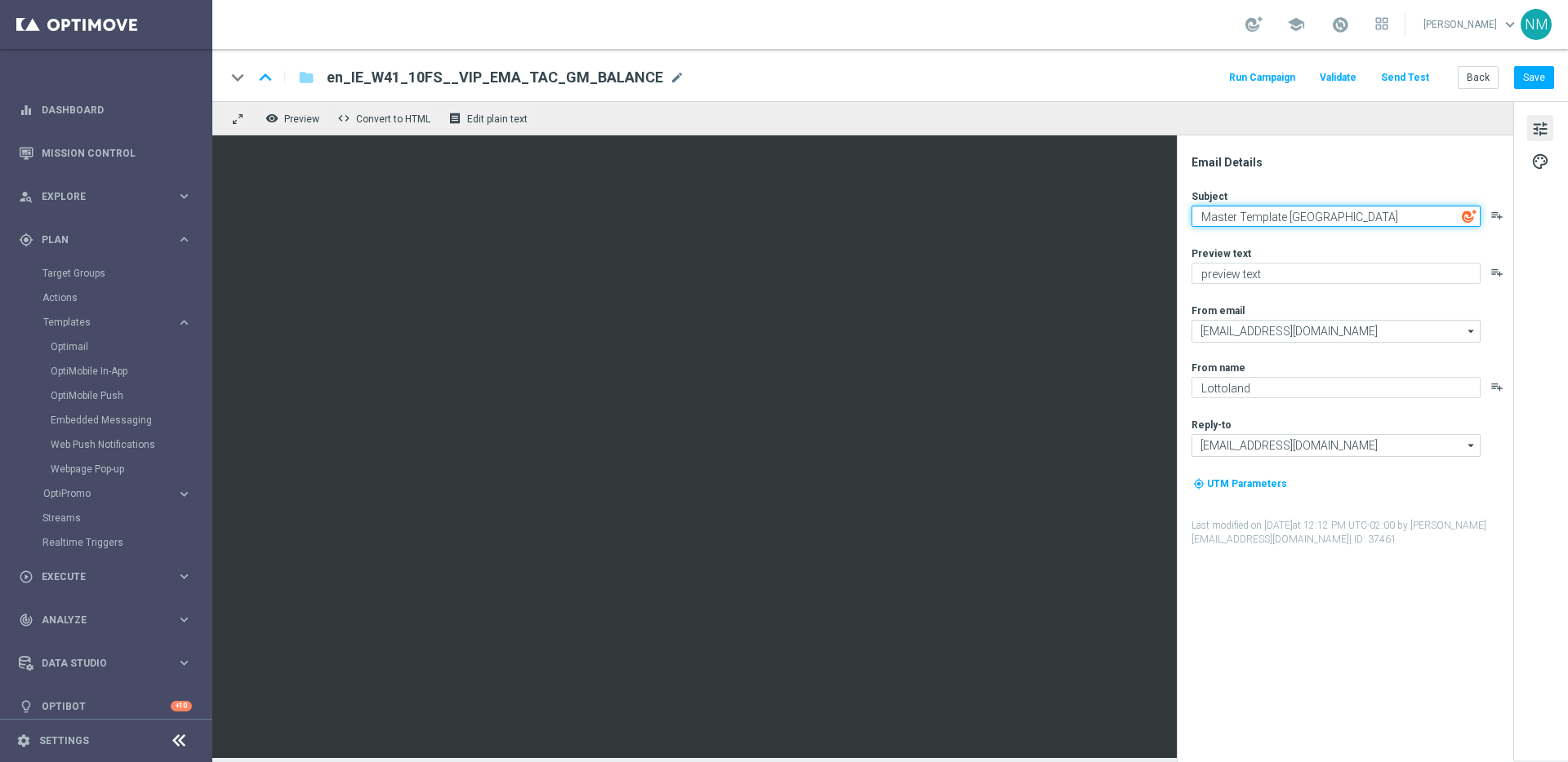
click at [1242, 212] on textarea "Master Template [GEOGRAPHIC_DATA]" at bounding box center [1336, 216] width 289 height 21
paste textarea "10 Free Spins (€1 value per spin!)"
type textarea "10 Free Spins (€1 value per spin!)"
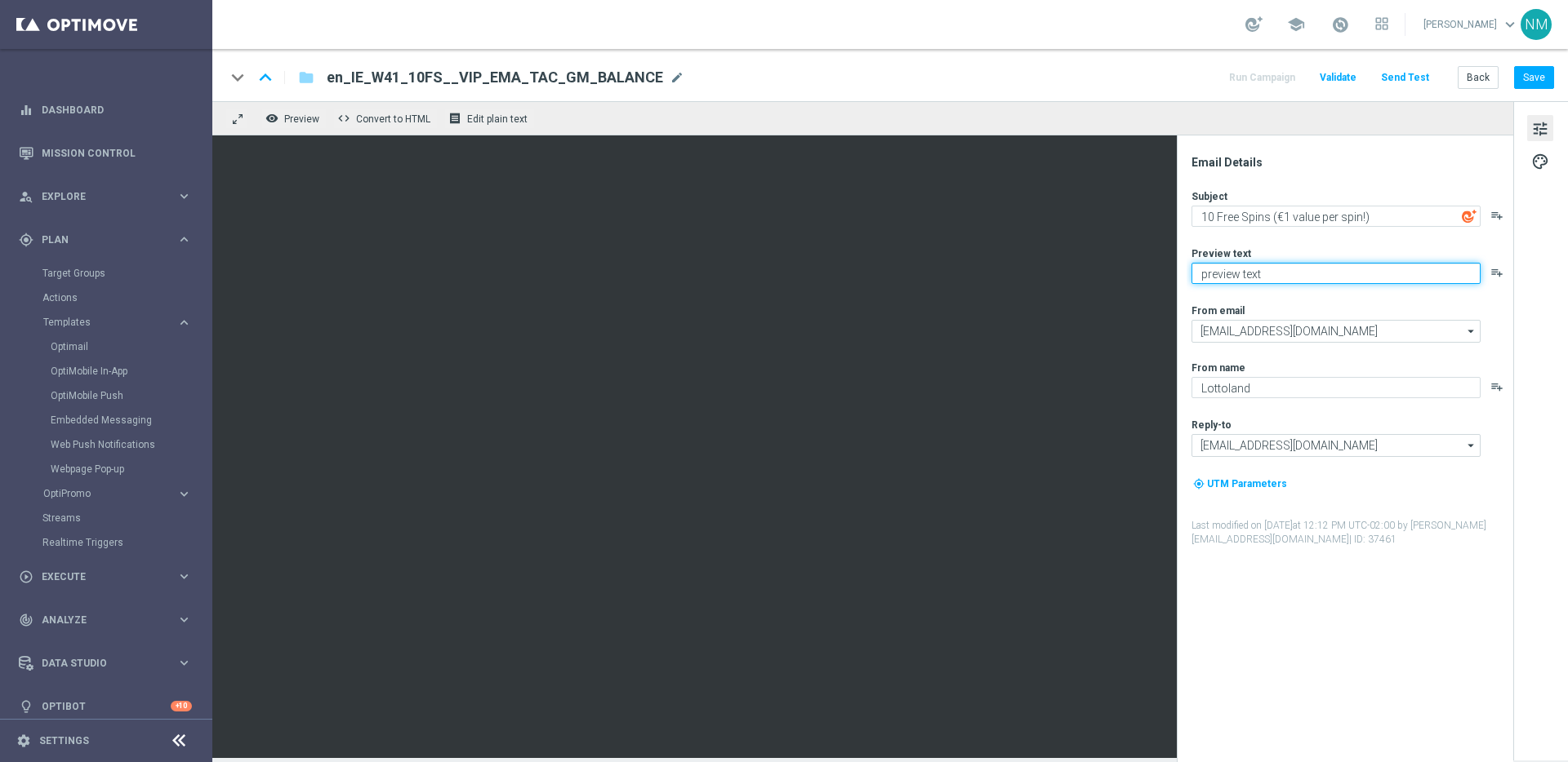
click at [1263, 271] on textarea "preview text" at bounding box center [1336, 273] width 289 height 21
click at [1232, 275] on textarea "preview text" at bounding box center [1336, 273] width 289 height 21
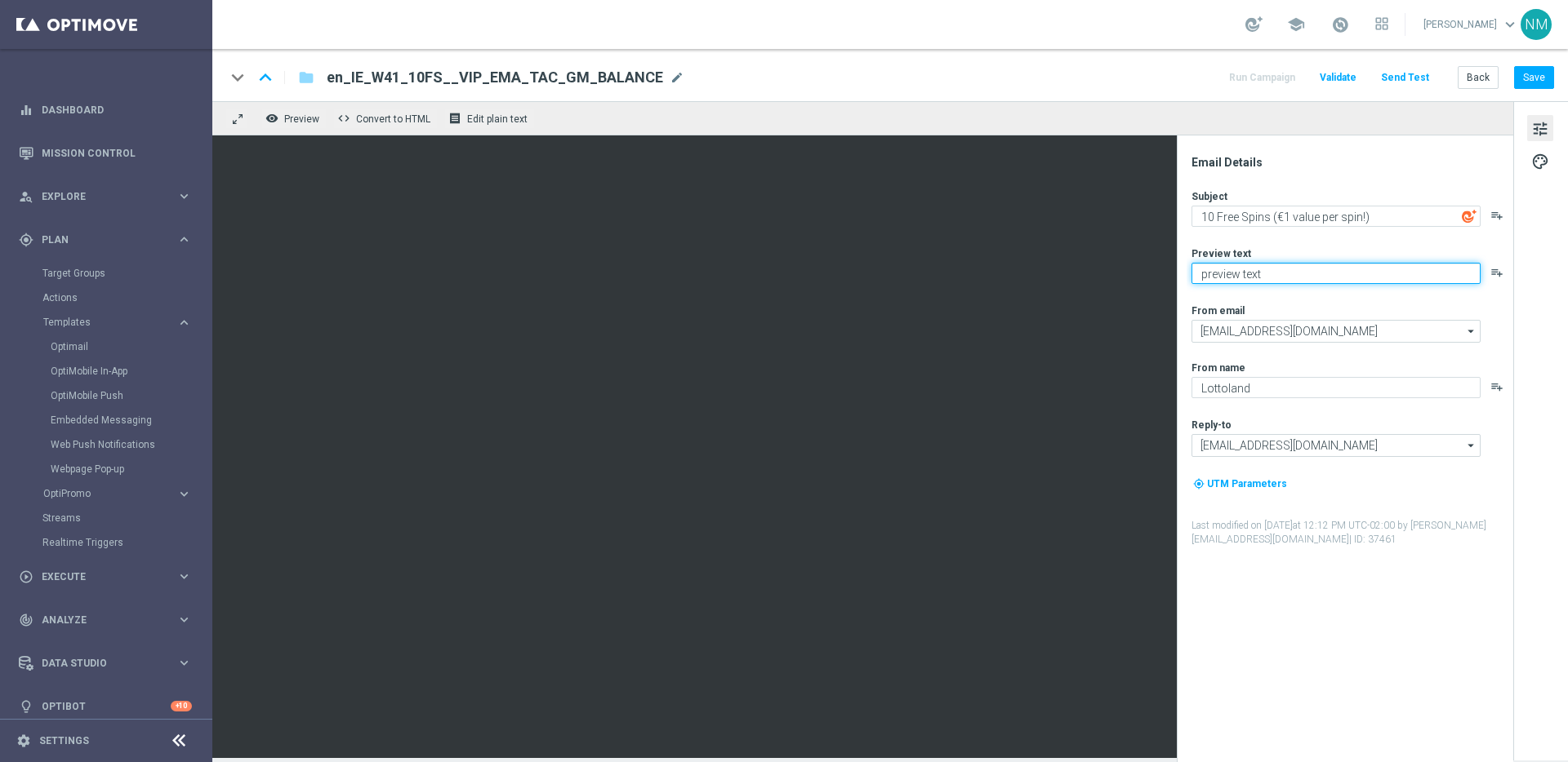
click at [1232, 275] on textarea "preview text" at bounding box center [1336, 273] width 289 height 21
type textarea "Unlock your VIP offer"
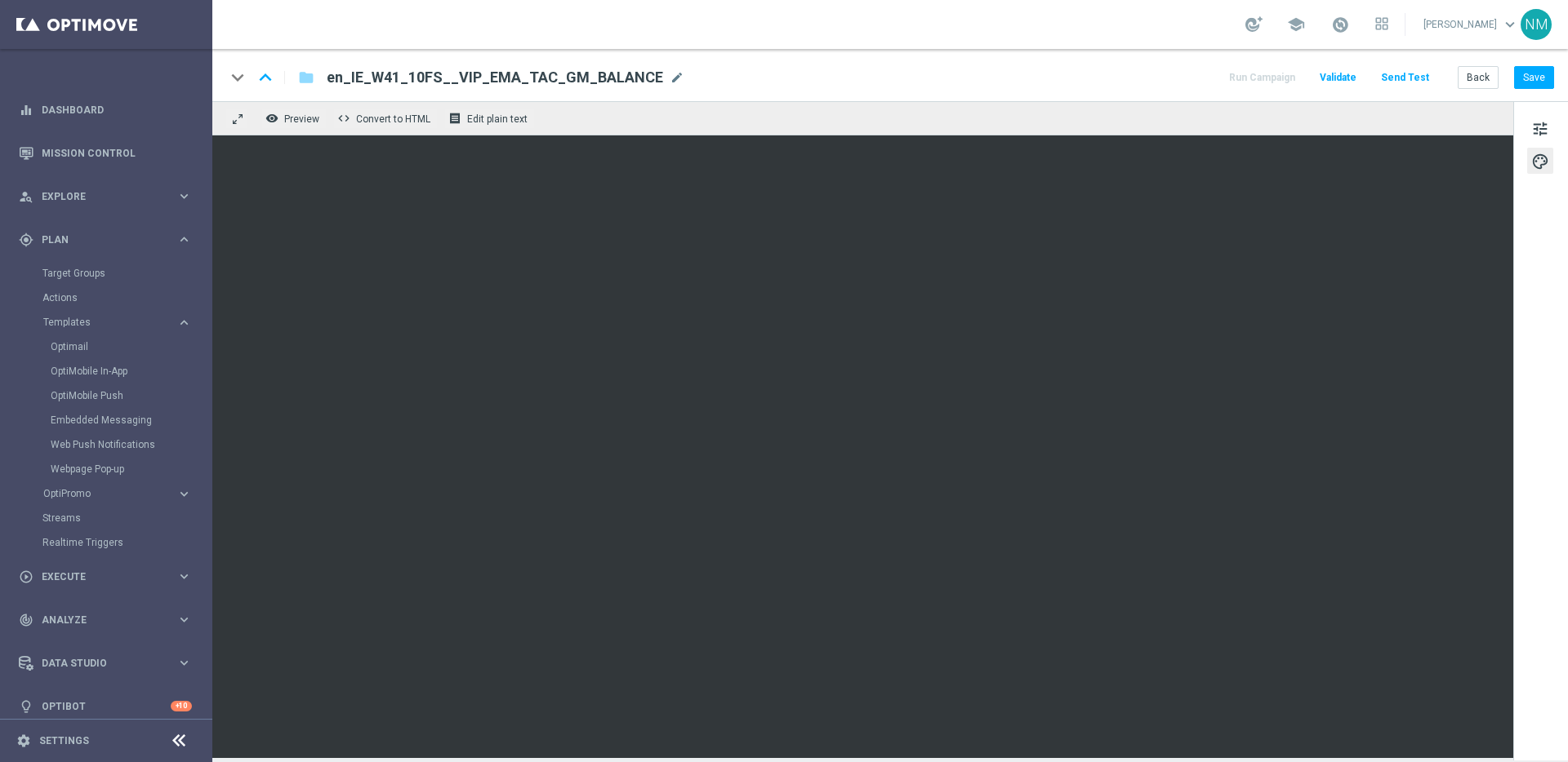
drag, startPoint x: 1545, startPoint y: 137, endPoint x: 1397, endPoint y: 164, distance: 150.4
click at [1545, 137] on span "tune" at bounding box center [1540, 129] width 18 height 21
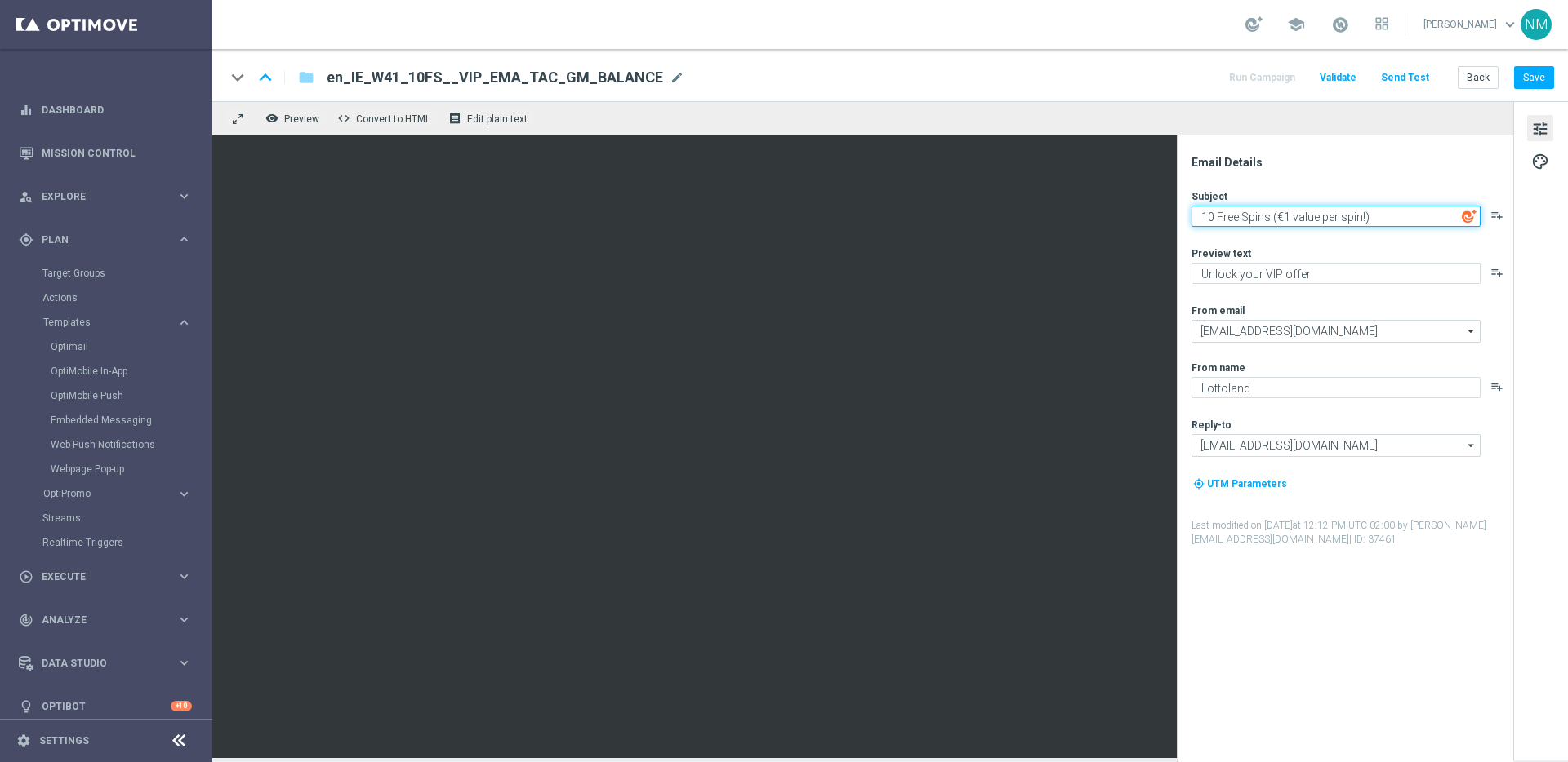
click at [1265, 205] on textarea "10 Free Spins (€1 value per spin!)" at bounding box center [1336, 216] width 289 height 21
click at [1265, 206] on textarea "10 Free Spins (€1 value per spin!)" at bounding box center [1336, 216] width 289 height 21
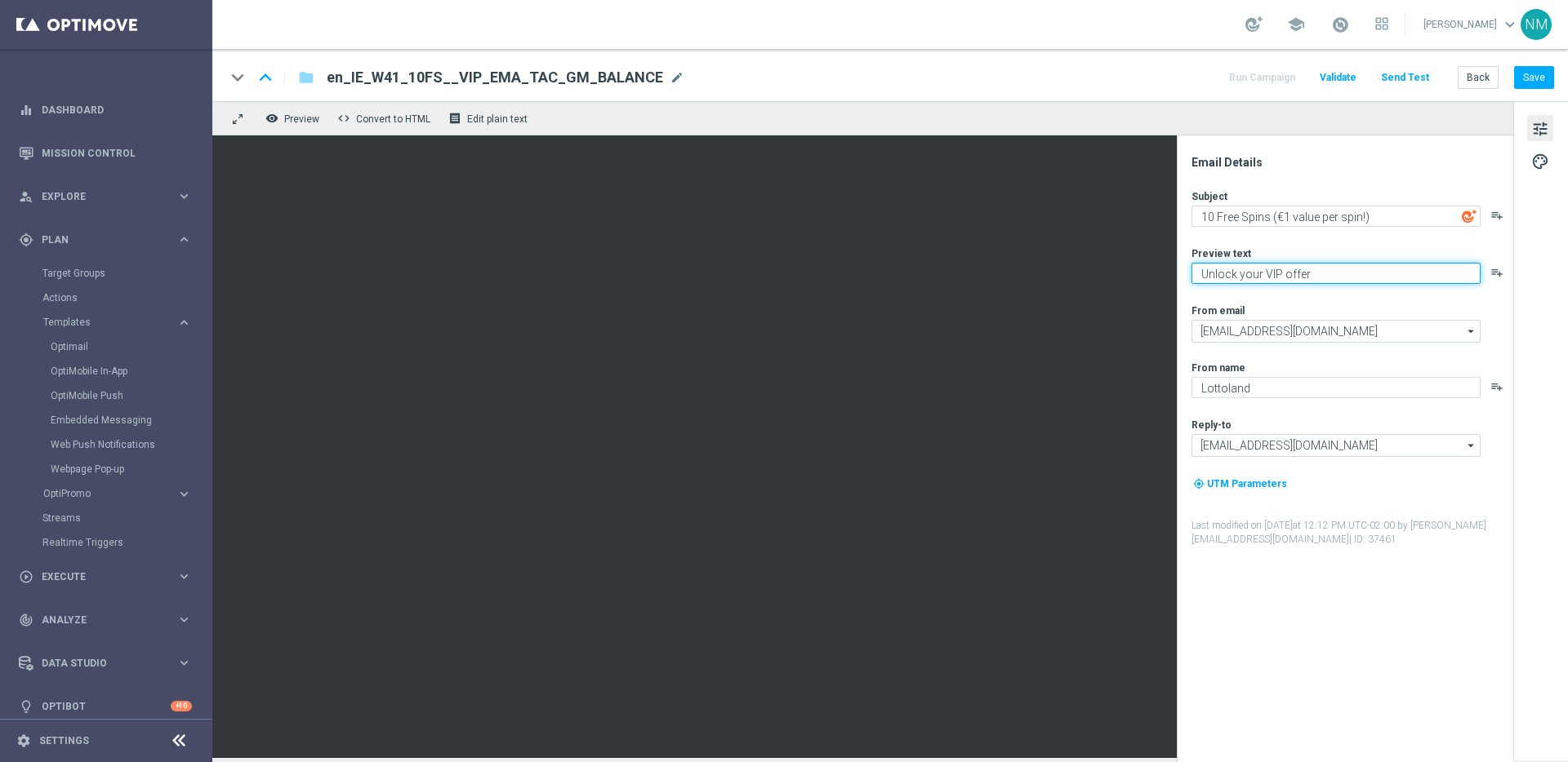
click at [1295, 273] on textarea "Unlock your VIP offer" at bounding box center [1336, 273] width 289 height 21
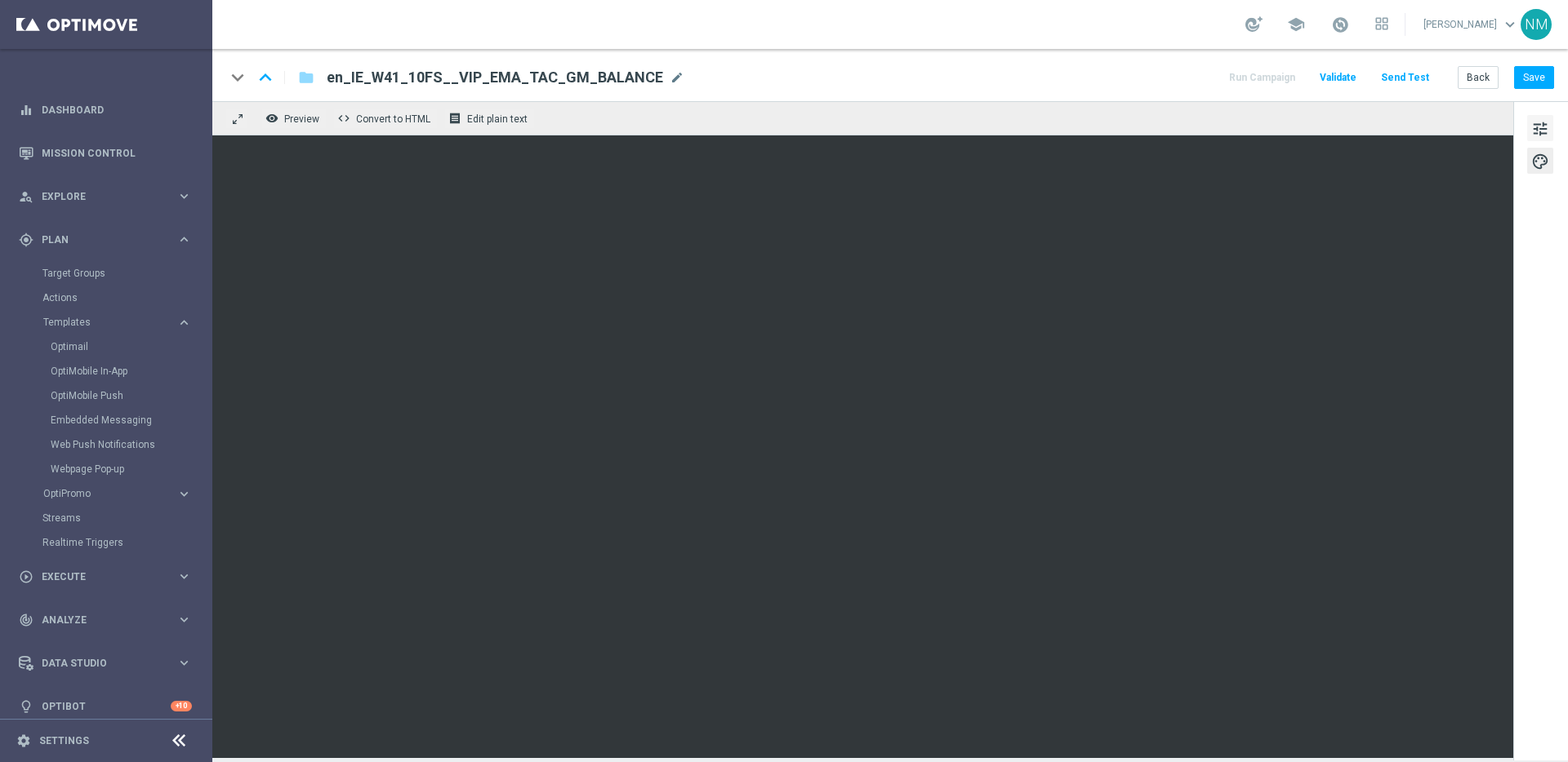
click at [1551, 116] on button "tune" at bounding box center [1540, 128] width 26 height 26
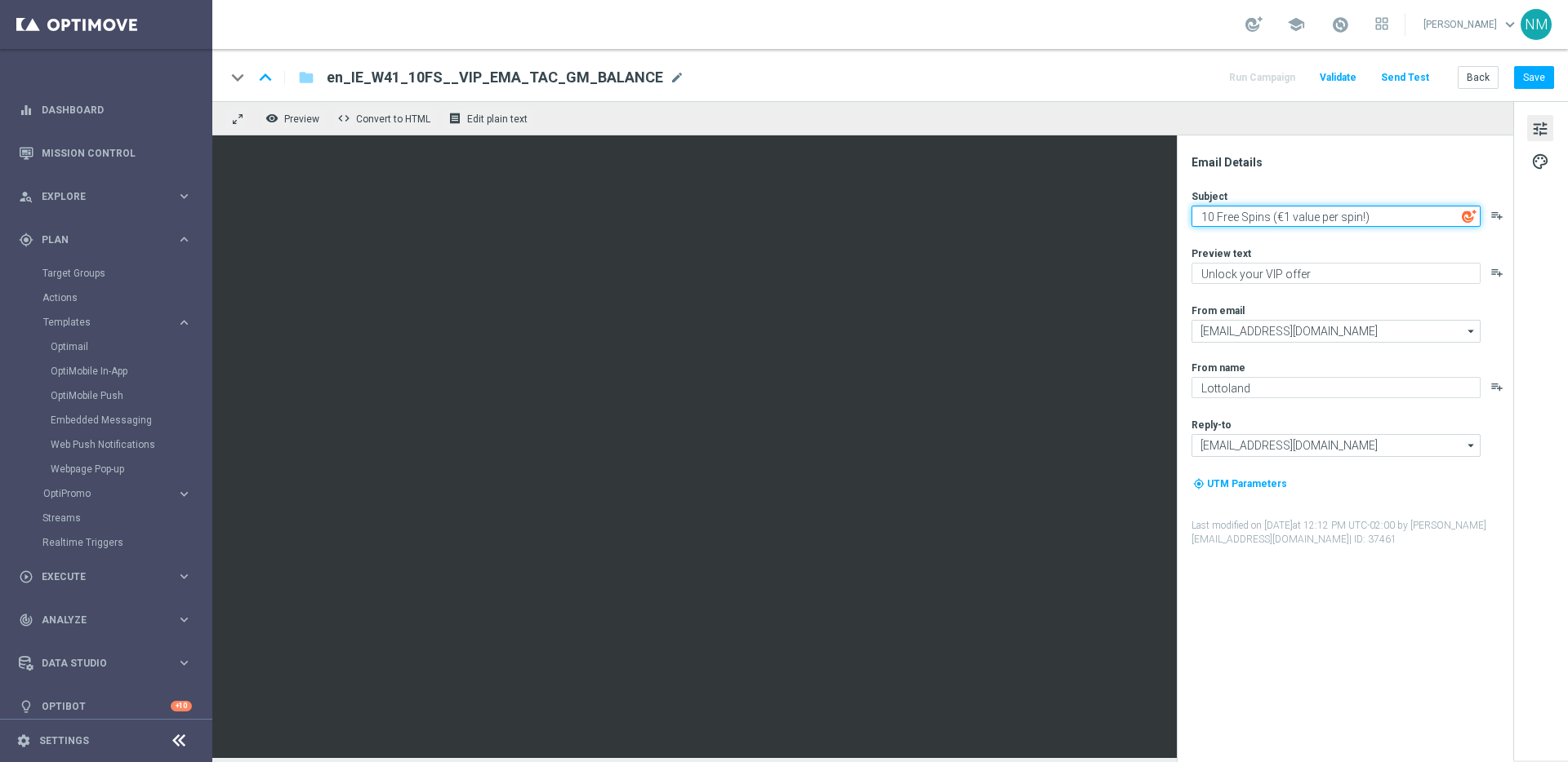
drag, startPoint x: 1288, startPoint y: 216, endPoint x: 1277, endPoint y: 215, distance: 11.0
click at [1277, 215] on textarea "10 Free Spins (€1 value per spin!)" at bounding box center [1336, 216] width 289 height 21
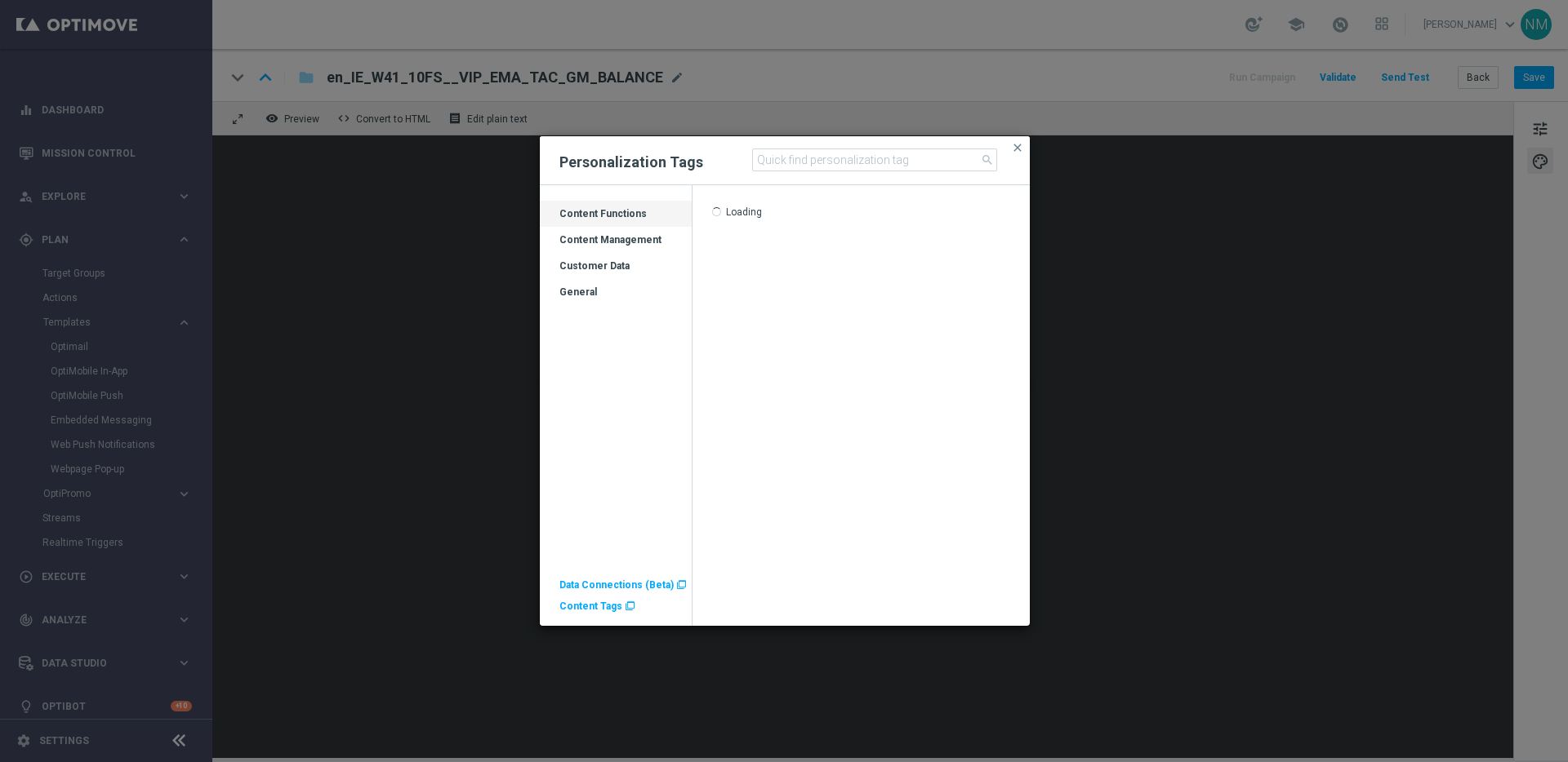
click at [596, 260] on div "Customer Data" at bounding box center [615, 272] width 152 height 26
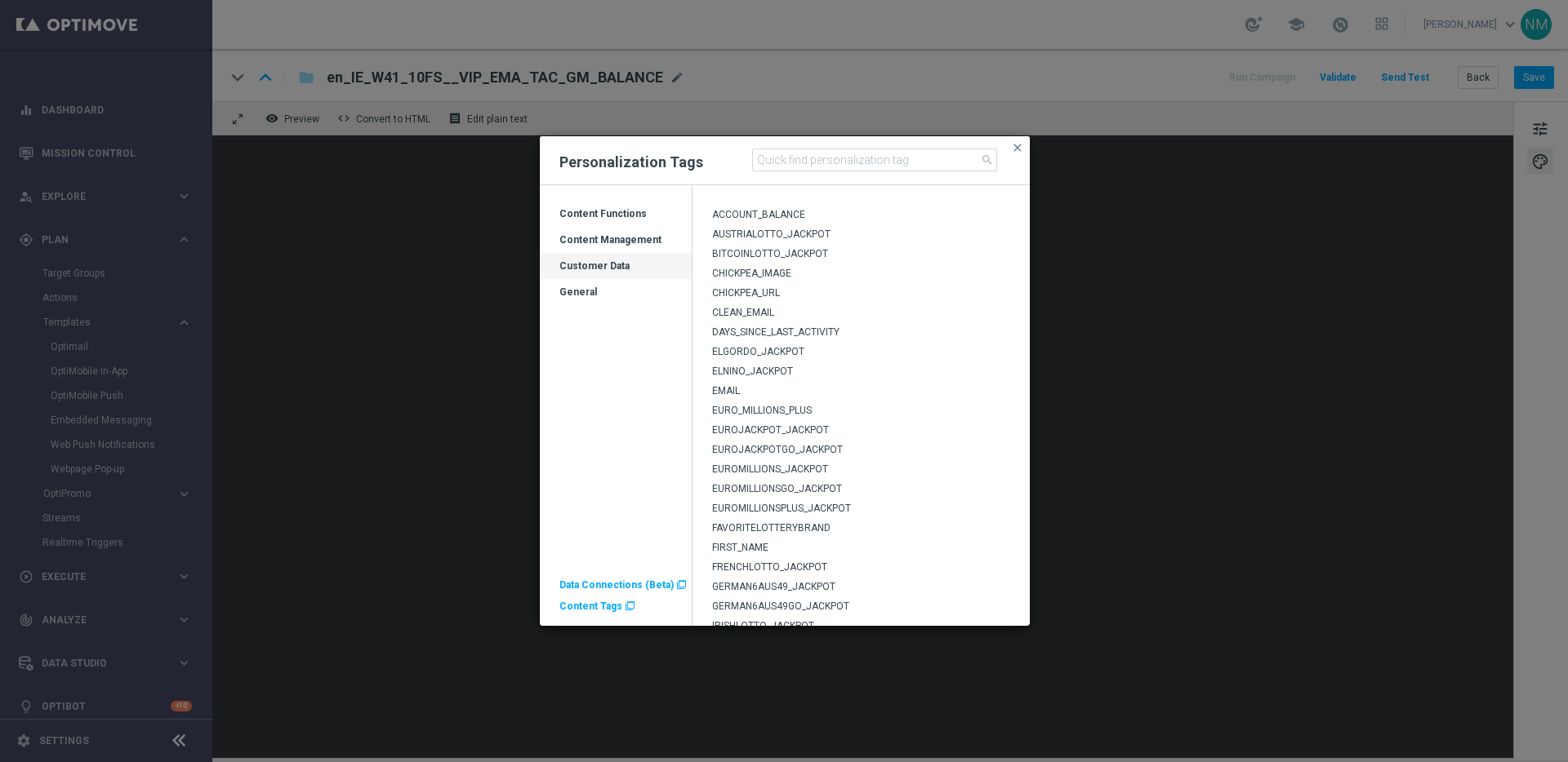
click at [586, 606] on span "Content Tags" at bounding box center [591, 607] width 63 height 12
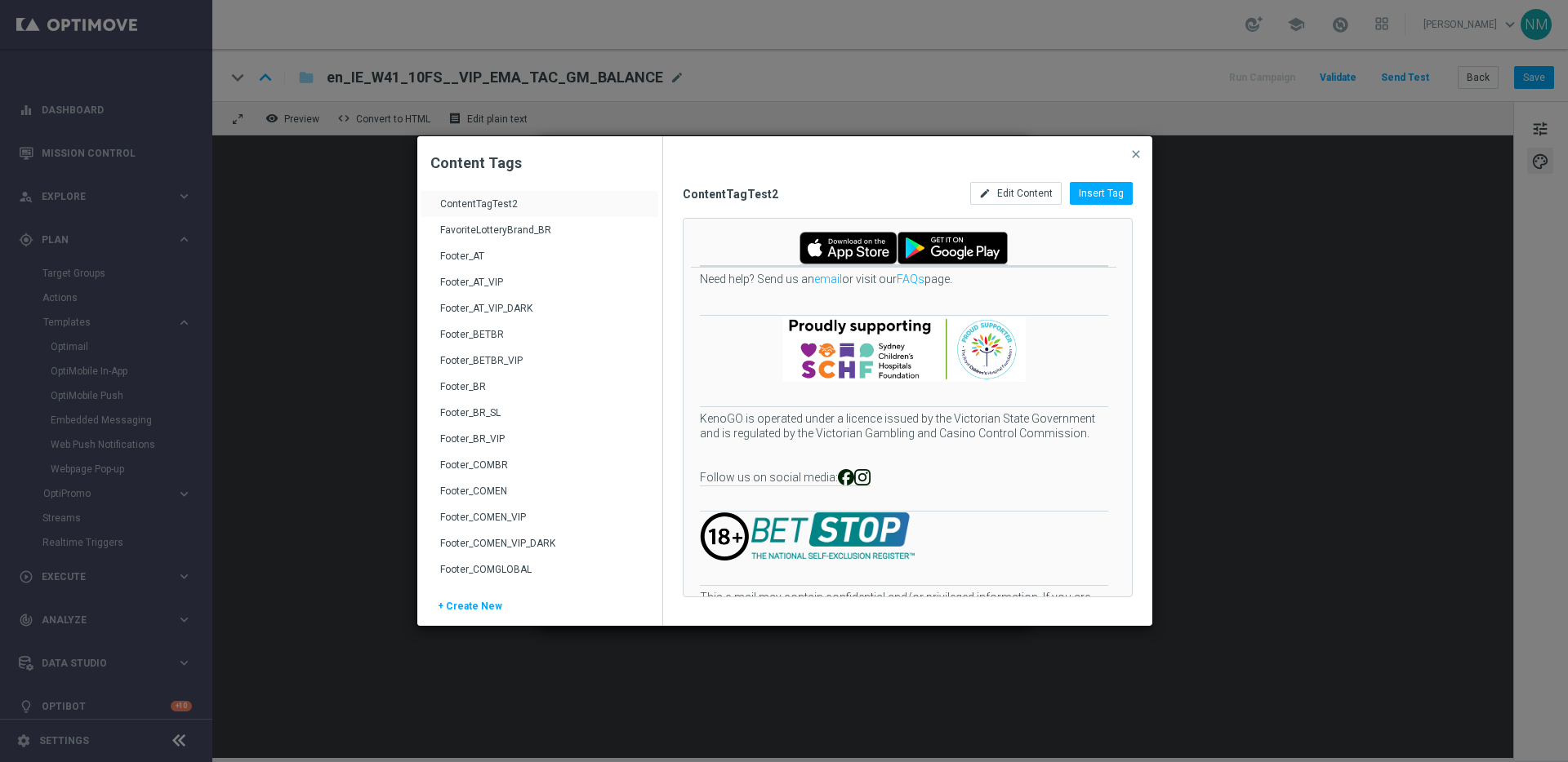
click at [479, 279] on div "Footer_AT_VIP" at bounding box center [540, 289] width 202 height 26
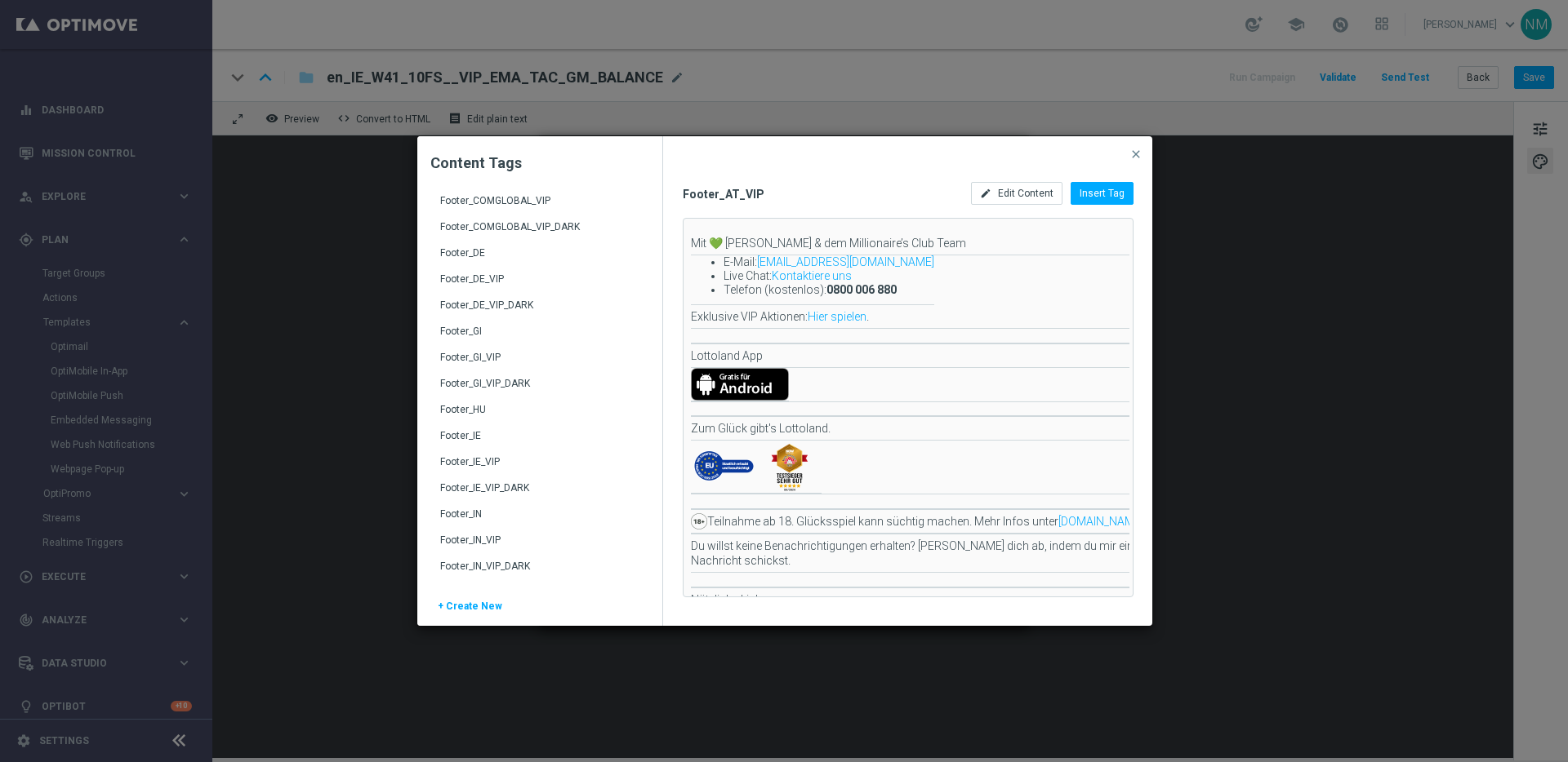
scroll to position [408, 0]
click at [507, 447] on div "Footer_IE_VIP" at bounding box center [540, 456] width 202 height 26
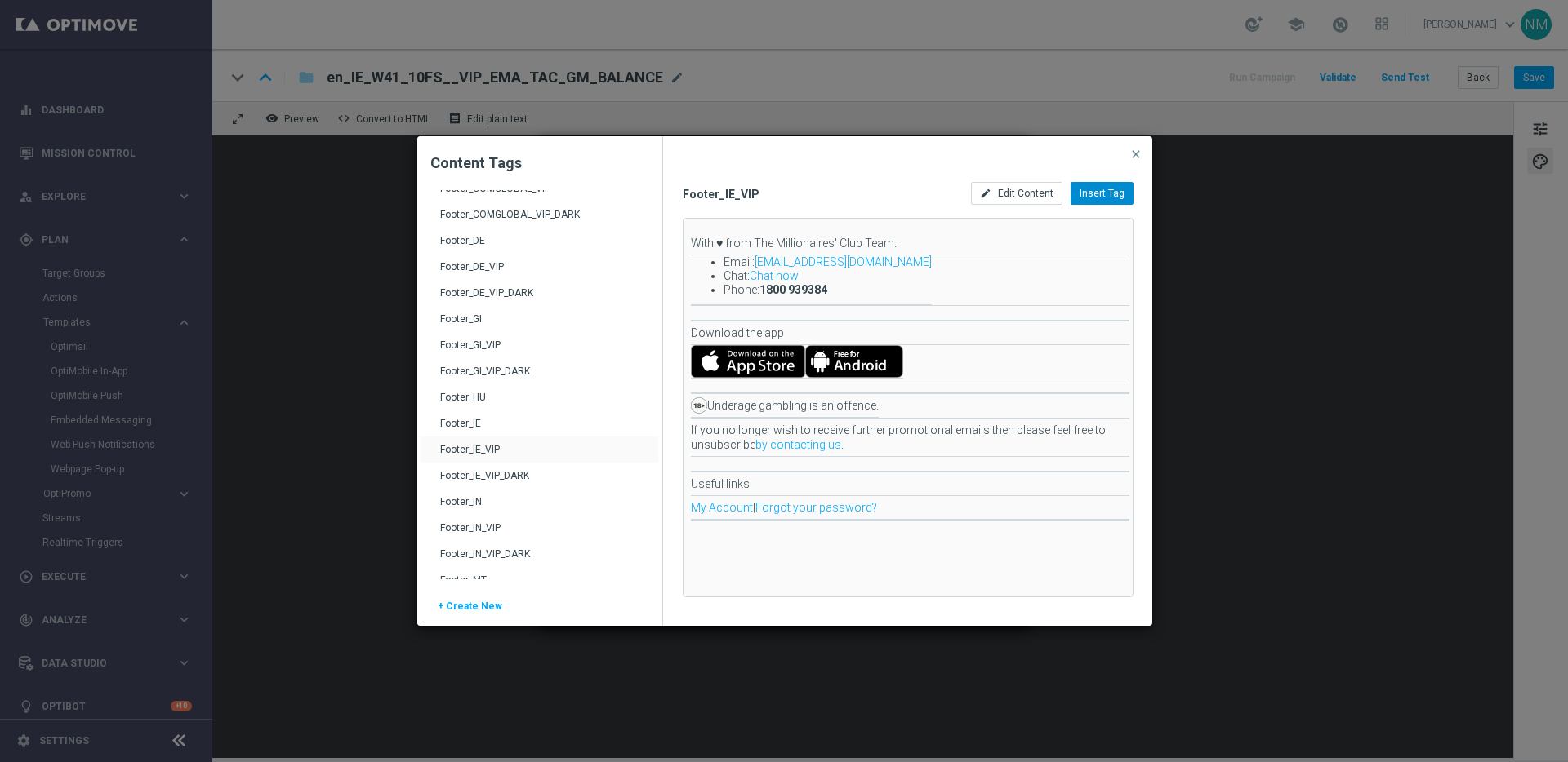
click at [1091, 196] on span "Insert Tag" at bounding box center [1102, 194] width 45 height 12
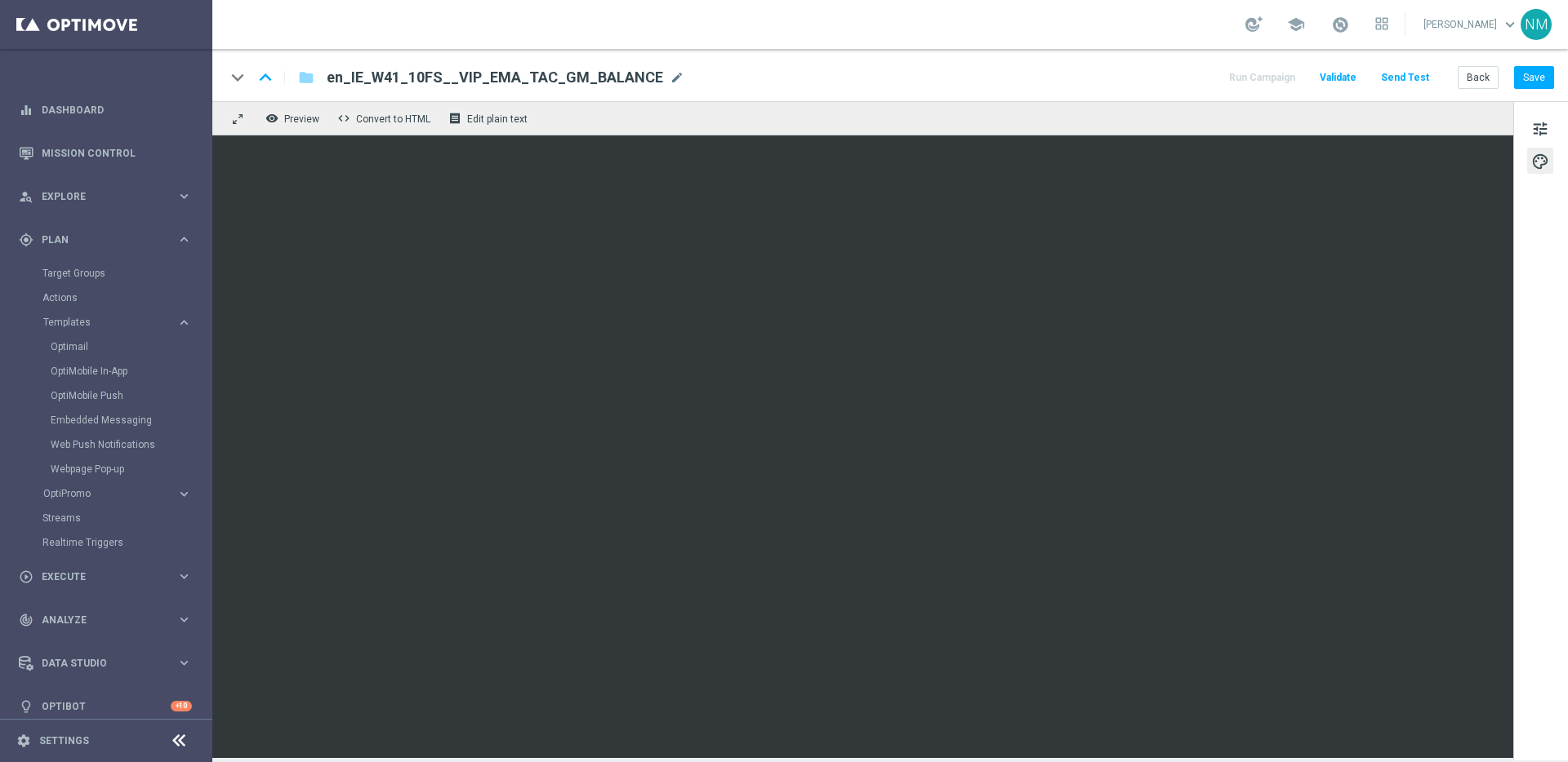
click at [1353, 73] on span "Validate" at bounding box center [1337, 77] width 37 height 12
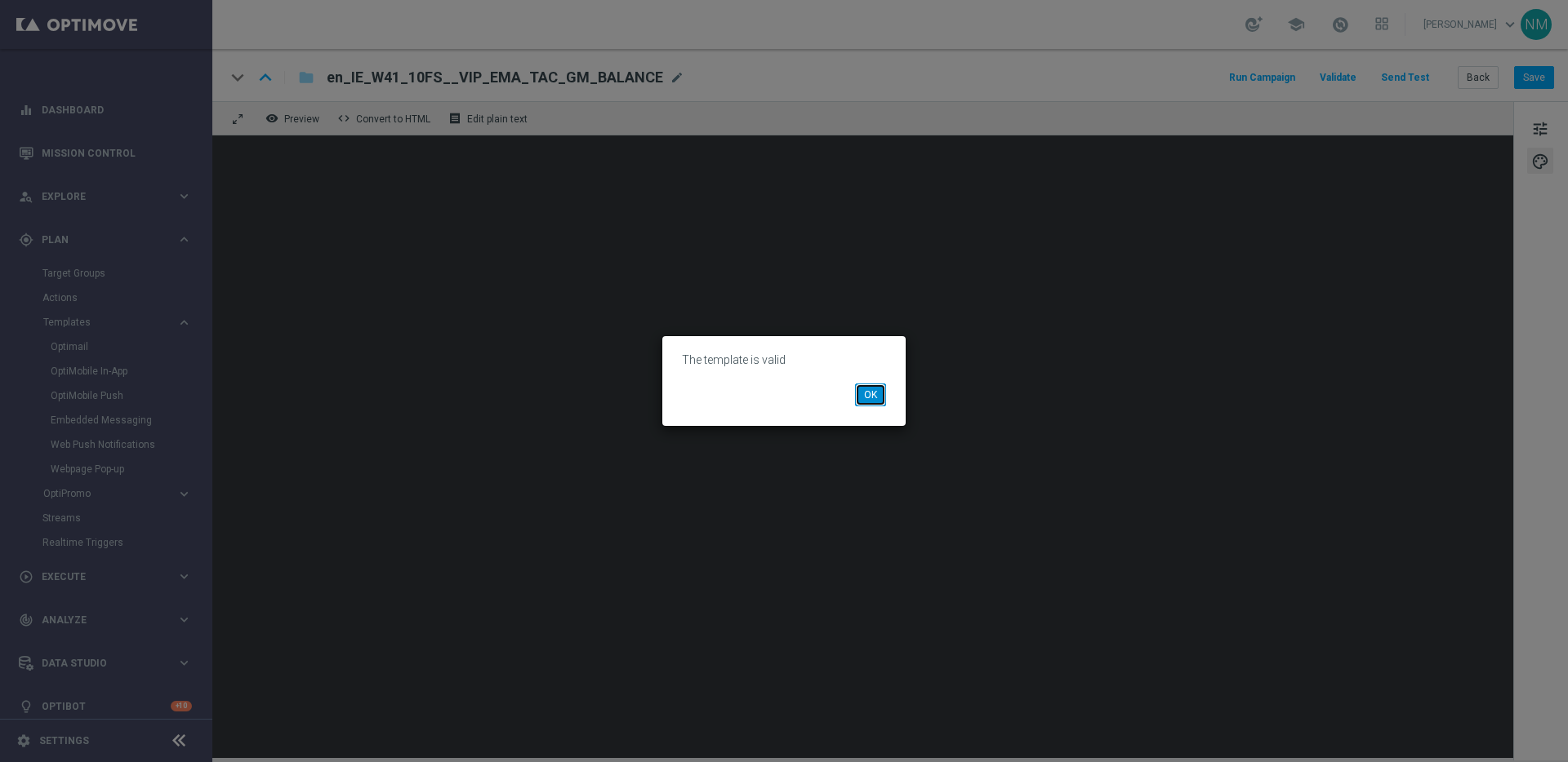
click at [873, 387] on button "OK" at bounding box center [871, 395] width 31 height 23
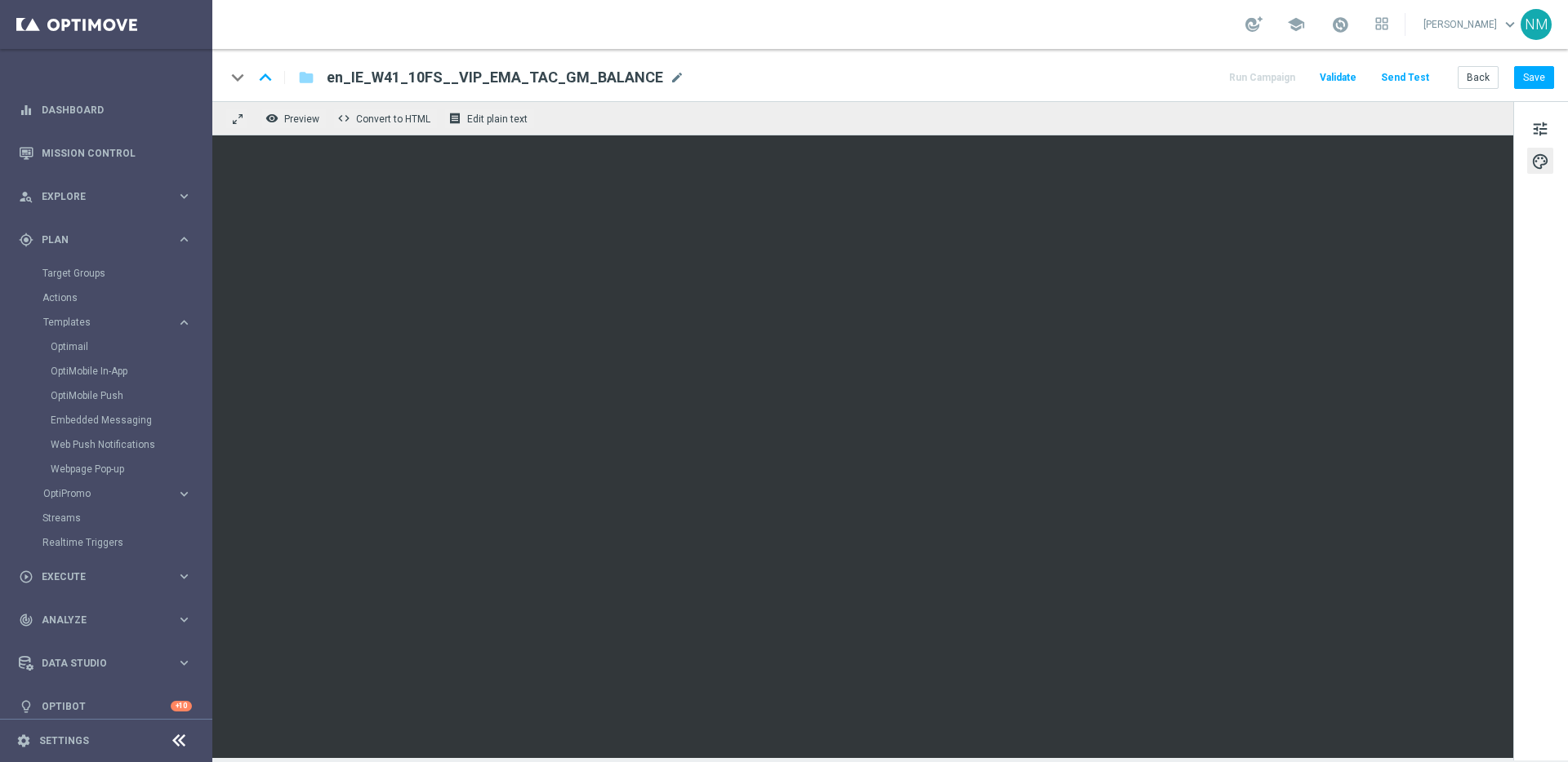
click at [1352, 77] on span "Validate" at bounding box center [1337, 77] width 37 height 12
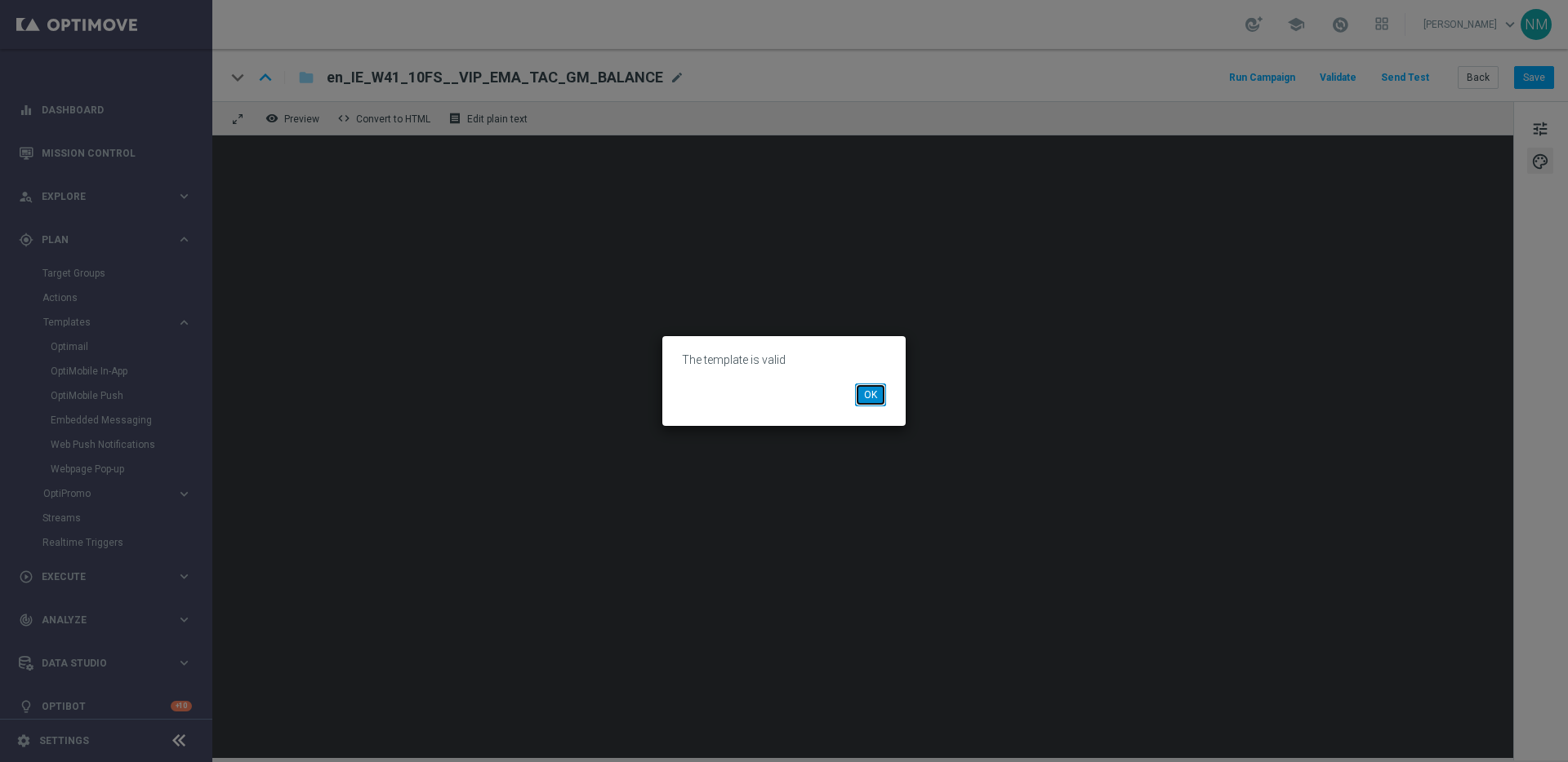
click at [867, 394] on button "OK" at bounding box center [871, 395] width 31 height 23
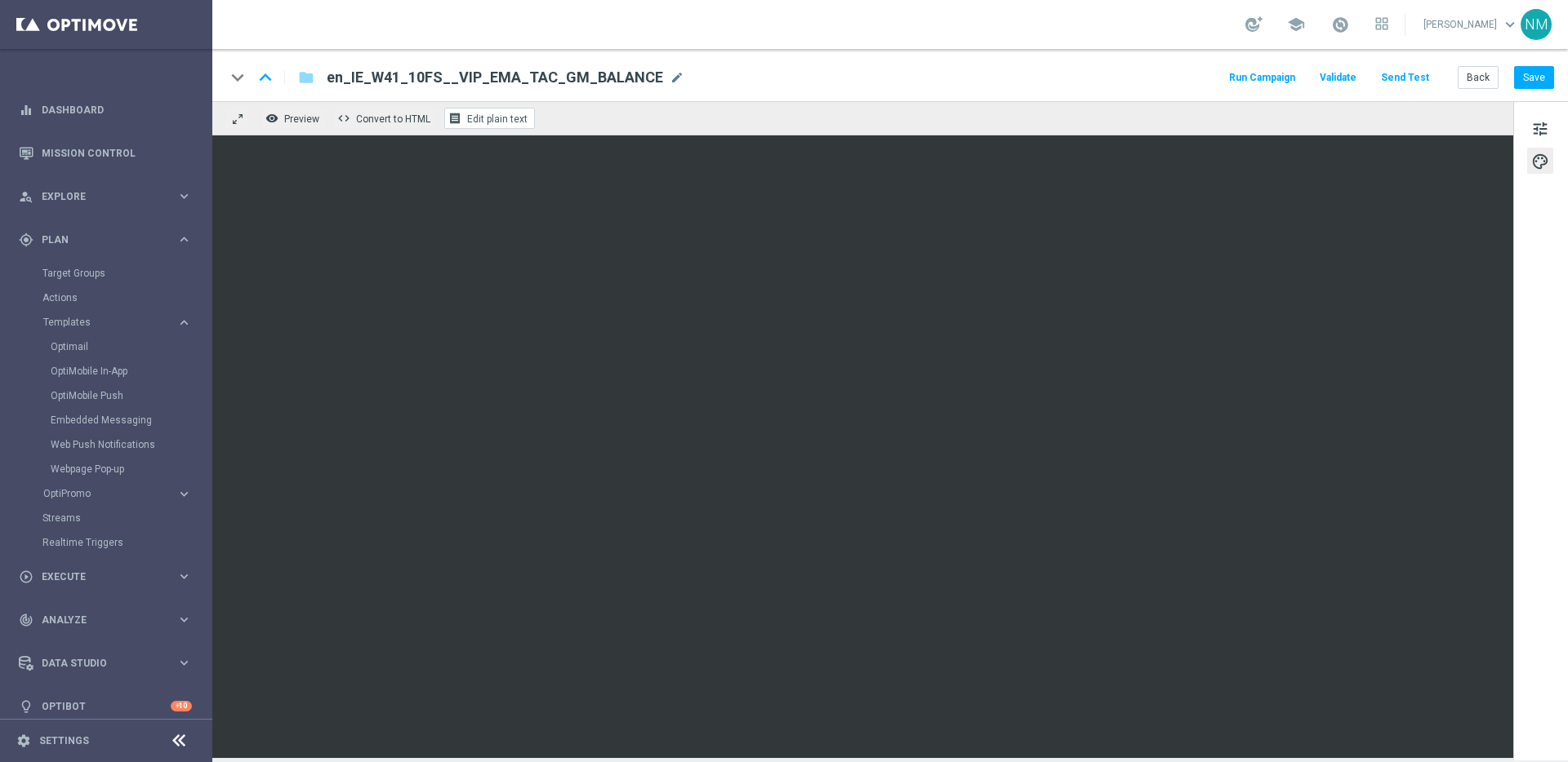
click at [510, 120] on span "Edit plain text" at bounding box center [497, 119] width 60 height 12
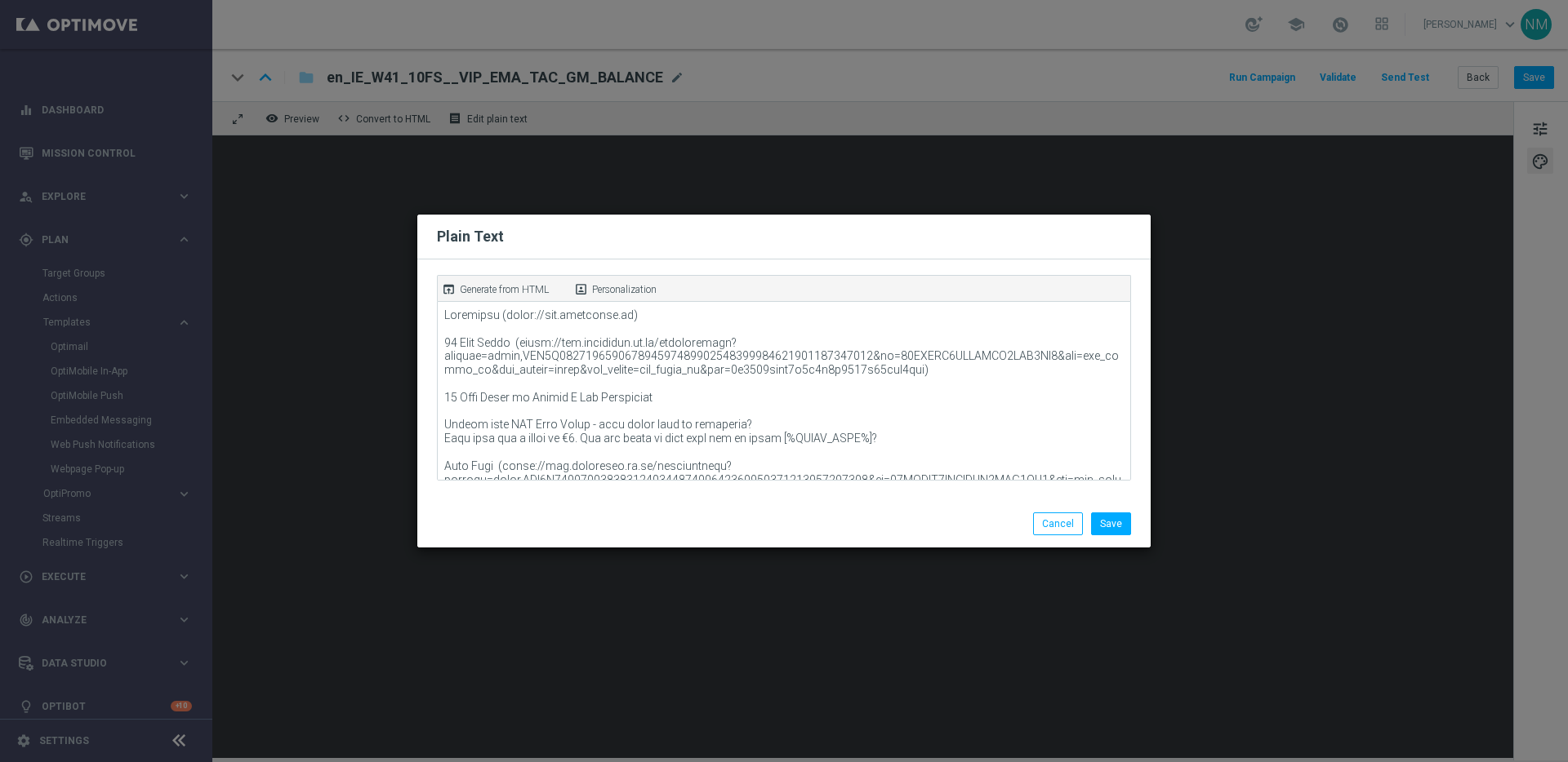
click at [492, 286] on p "Generate from HTML" at bounding box center [505, 290] width 89 height 15
click at [1102, 521] on button "Save" at bounding box center [1110, 524] width 40 height 23
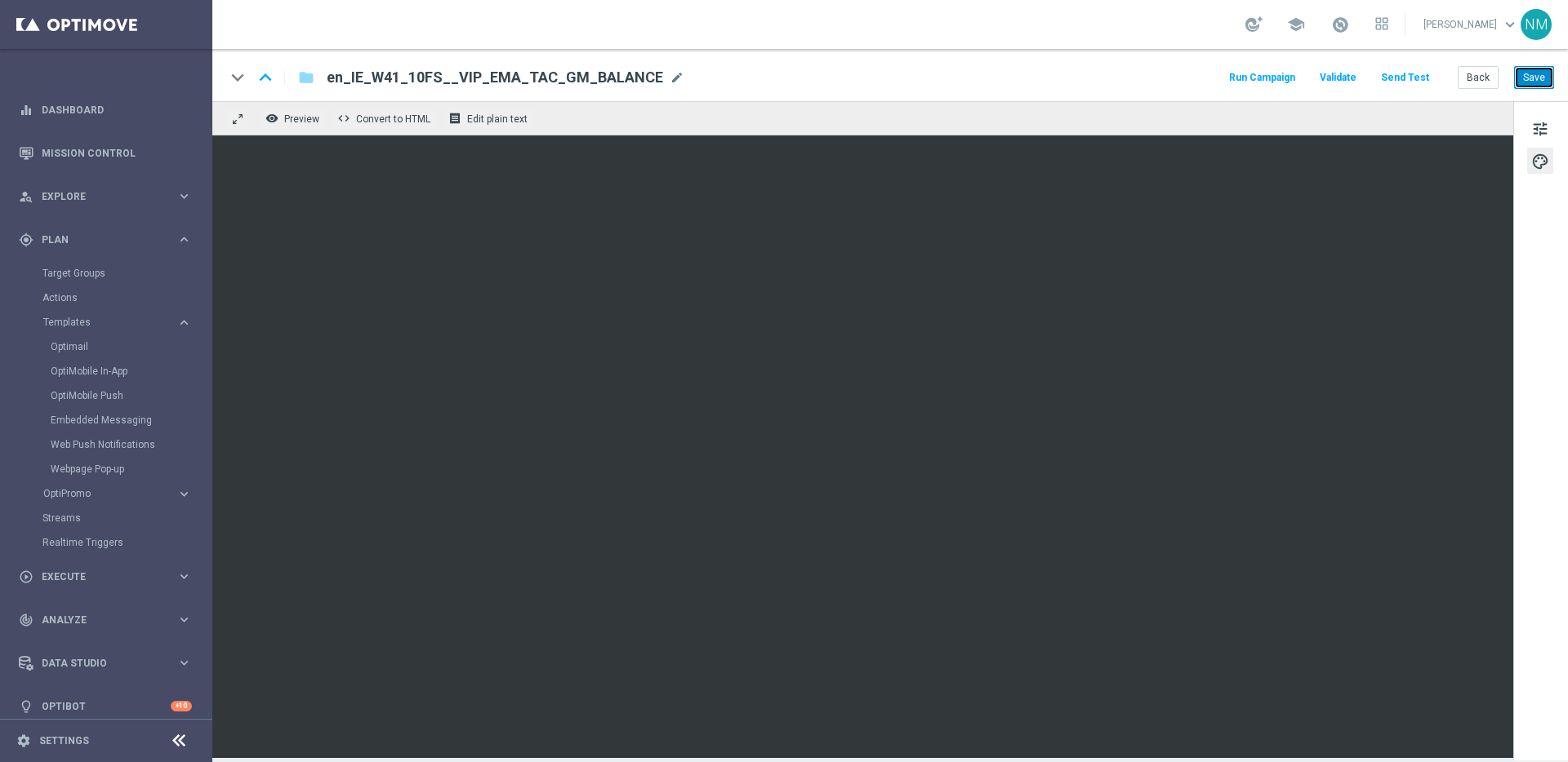
click at [1533, 76] on button "Save" at bounding box center [1533, 77] width 40 height 23
click at [1419, 84] on button "Send Test" at bounding box center [1404, 77] width 53 height 22
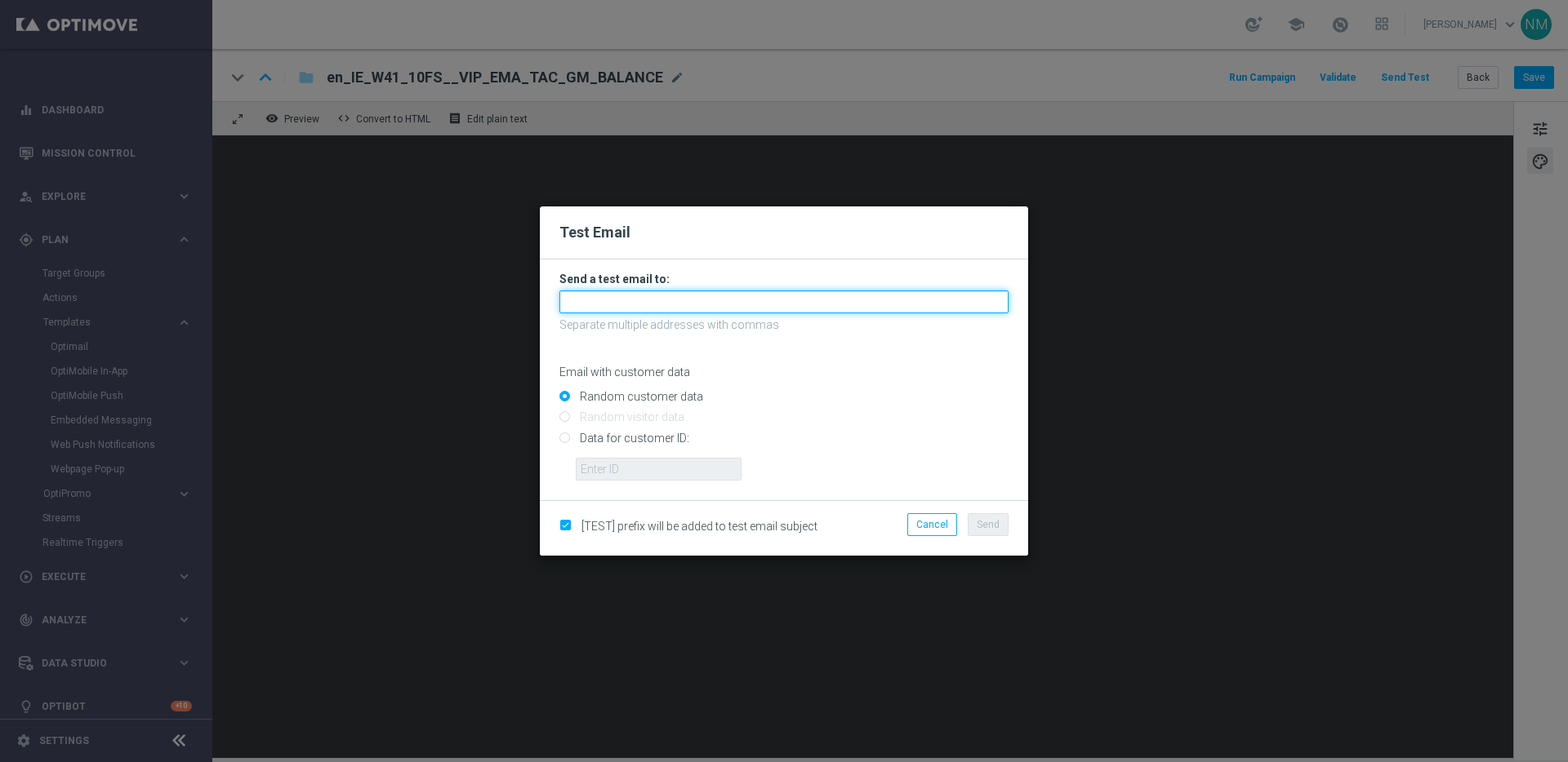
click at [775, 298] on input "text" at bounding box center [784, 302] width 449 height 23
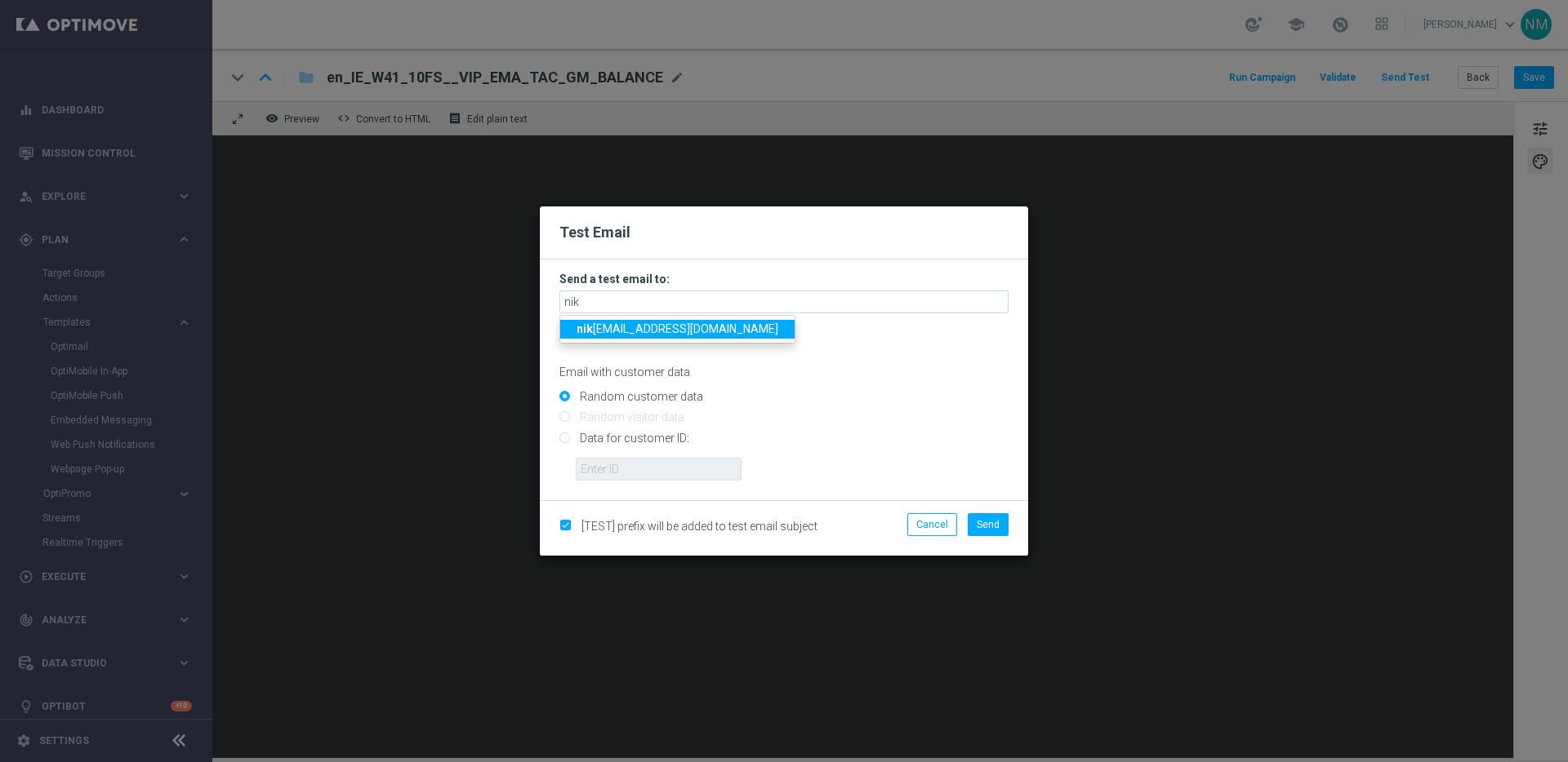
click at [606, 324] on span "[PERSON_NAME] [PERSON_NAME][EMAIL_ADDRESS][DOMAIN_NAME]" at bounding box center [677, 328] width 201 height 13
type input "[PERSON_NAME][EMAIL_ADDRESS][DOMAIN_NAME]"
click at [612, 436] on input "Data for customer ID:" at bounding box center [784, 445] width 449 height 23
radio input "true"
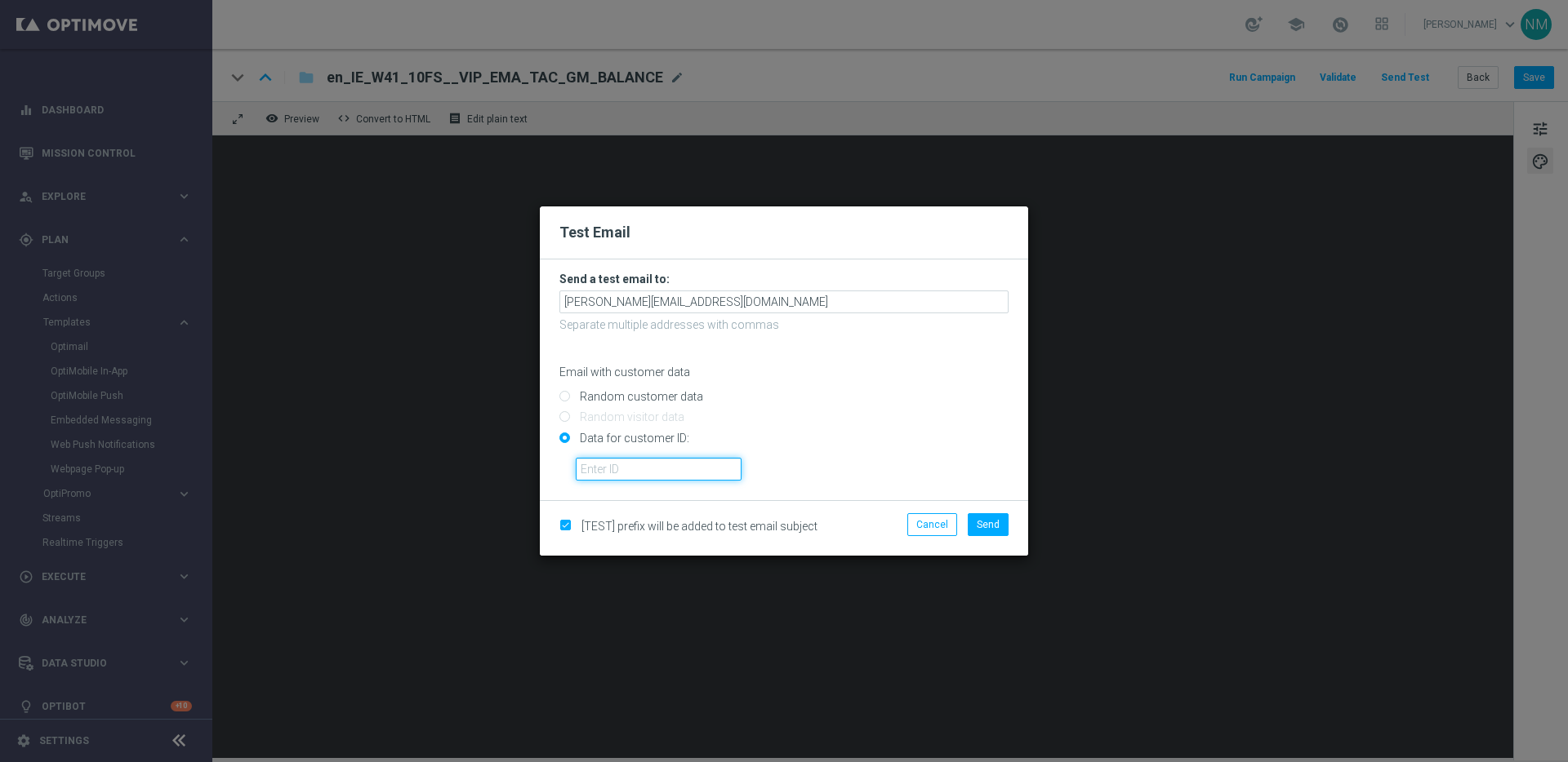
click at [608, 469] on input "text" at bounding box center [658, 470] width 166 height 23
paste input "17323216"
type input "17323216"
click at [982, 525] on span "Send" at bounding box center [988, 525] width 23 height 12
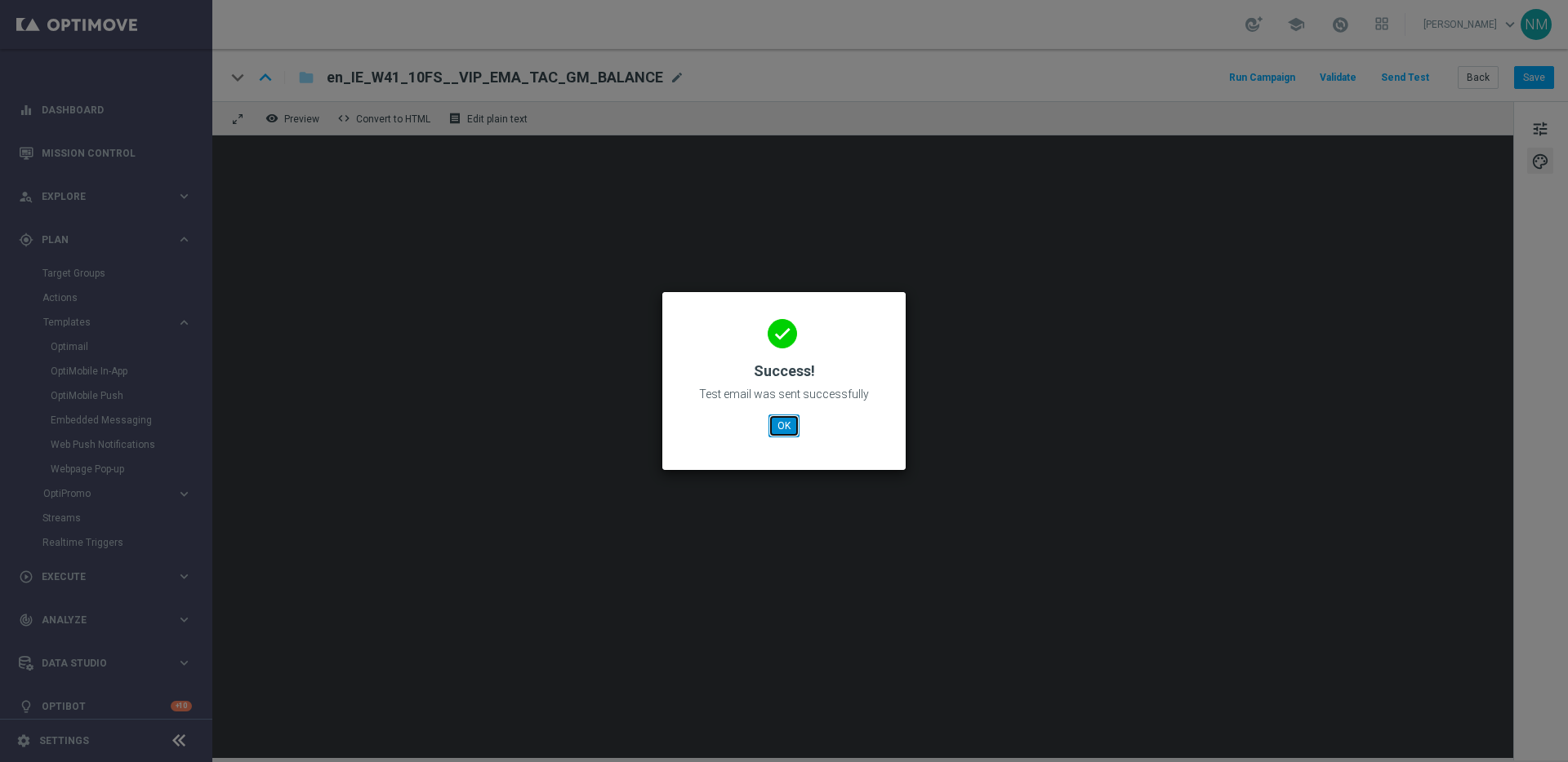
click at [771, 431] on button "OK" at bounding box center [784, 426] width 31 height 23
